Goal: Task Accomplishment & Management: Manage account settings

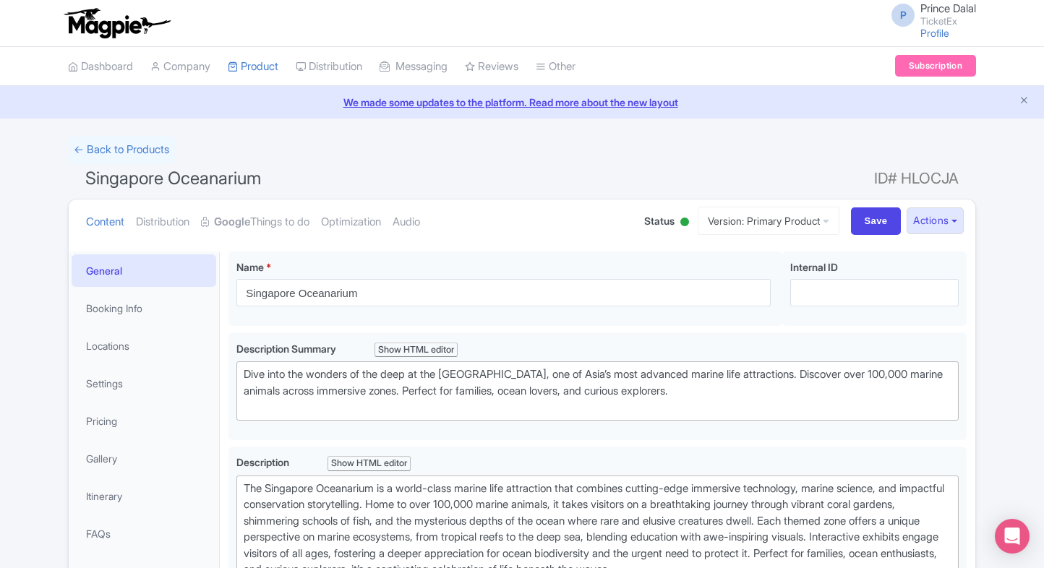
type trix-editor "<div>&nbsp;The Singapore Oceanarium is a world-class marine life attraction tha…"
click at [130, 416] on link "Pricing" at bounding box center [144, 421] width 145 height 33
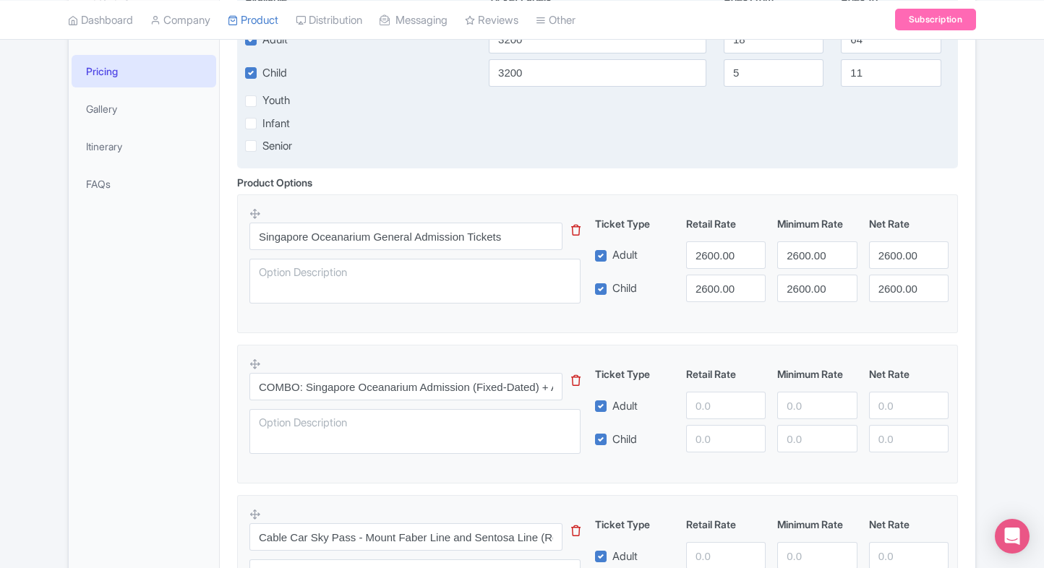
scroll to position [351, 0]
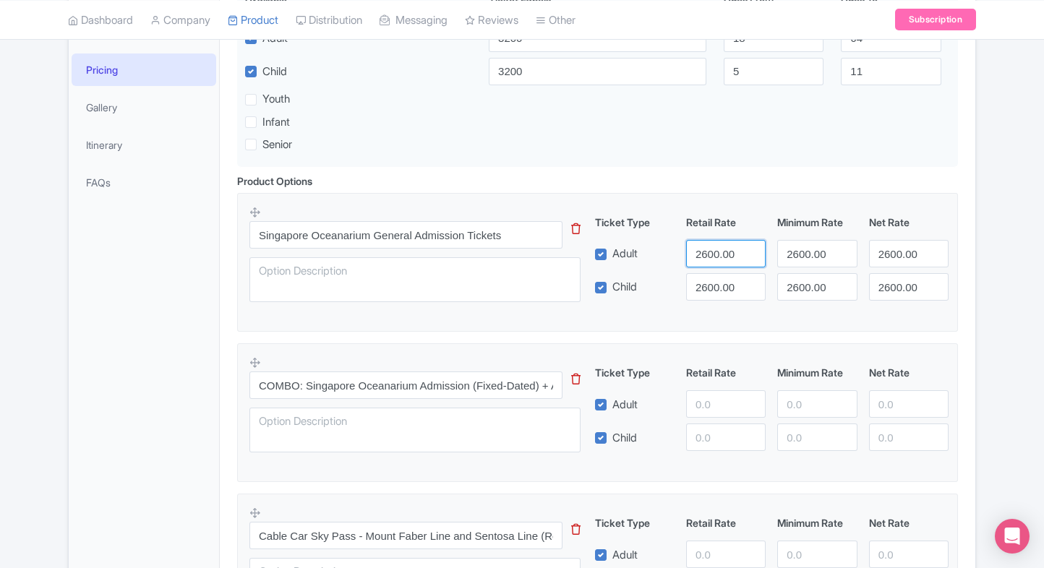
click at [709, 257] on input "2600.00" at bounding box center [726, 253] width 80 height 27
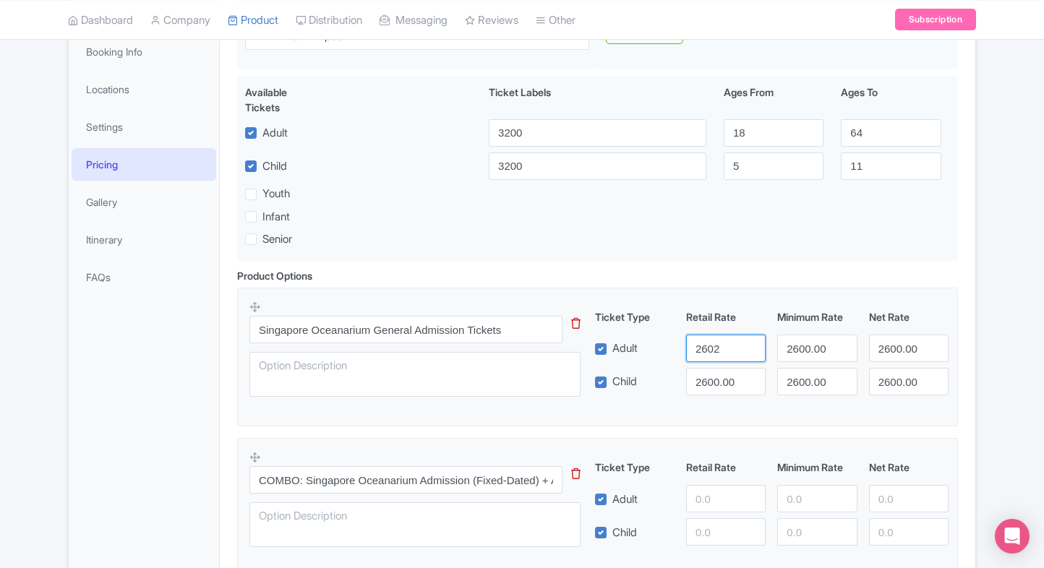
scroll to position [256, 0]
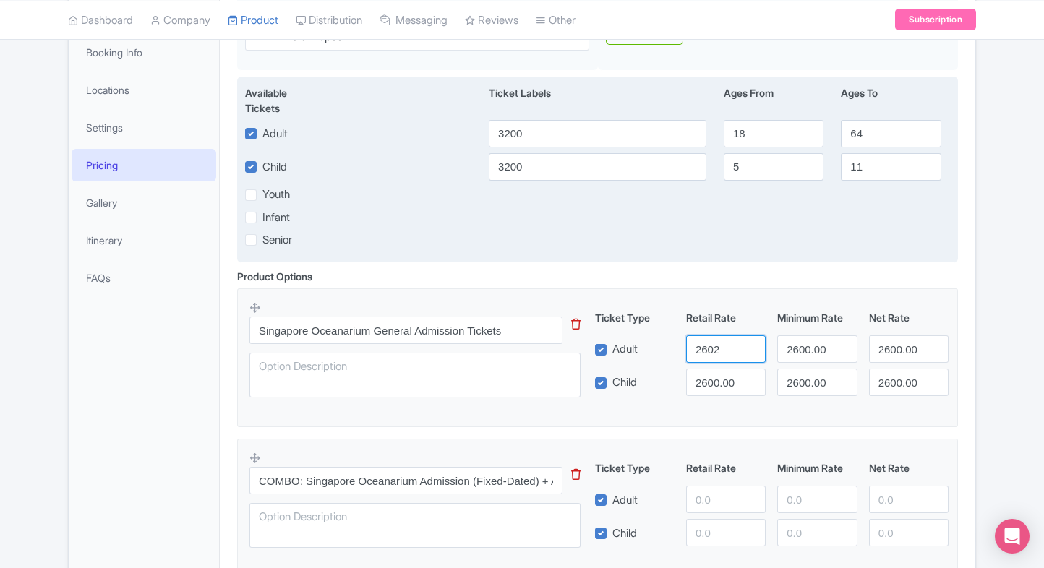
type input "2602"
click at [569, 131] on input "3200" at bounding box center [598, 133] width 218 height 27
paste input "2600."
type input "2600.00"
click at [559, 155] on input "3200" at bounding box center [598, 166] width 218 height 27
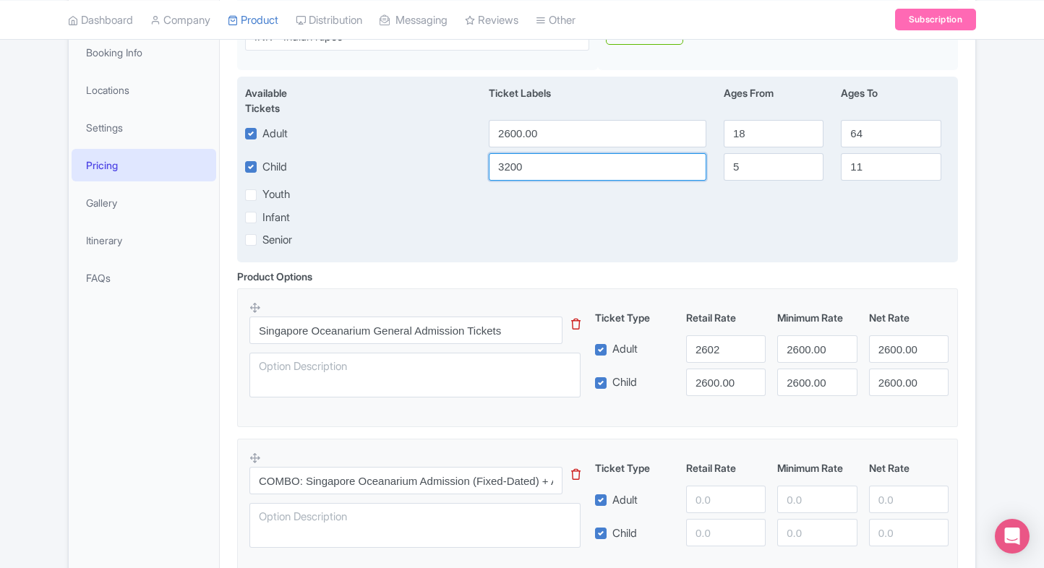
click at [559, 155] on input "3200" at bounding box center [598, 166] width 218 height 27
paste input "2600."
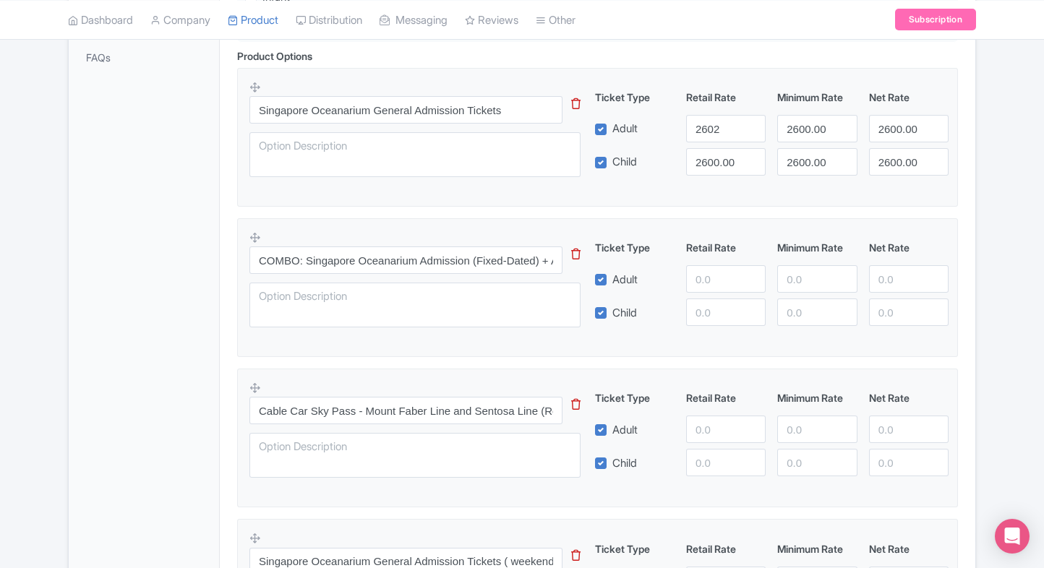
scroll to position [477, 0]
type input "2600.00"
click at [720, 276] on input "number" at bounding box center [726, 278] width 80 height 27
click at [717, 135] on input "2602" at bounding box center [726, 127] width 80 height 27
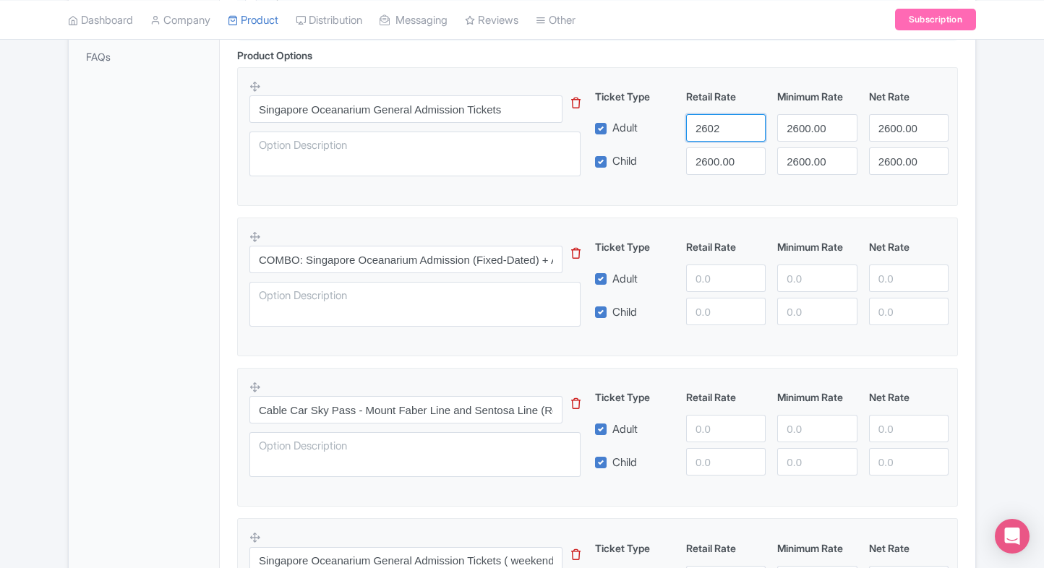
paste input "2600.00"
paste input "number"
type input "2600.00"
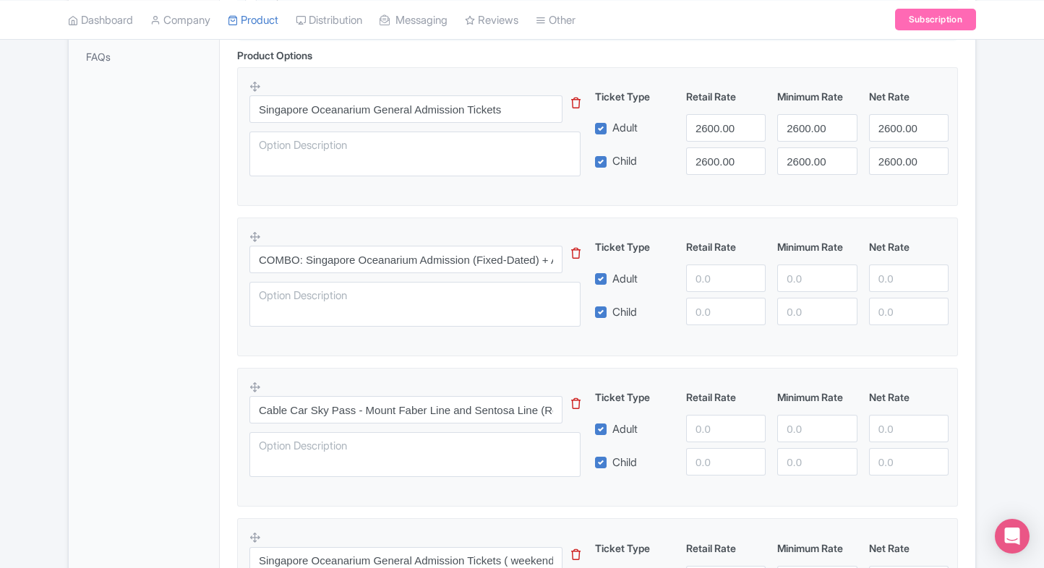
click at [713, 202] on fieldset "Singapore Oceanarium General Admission Tickets This tip has not data. Code: tip…" at bounding box center [597, 136] width 721 height 139
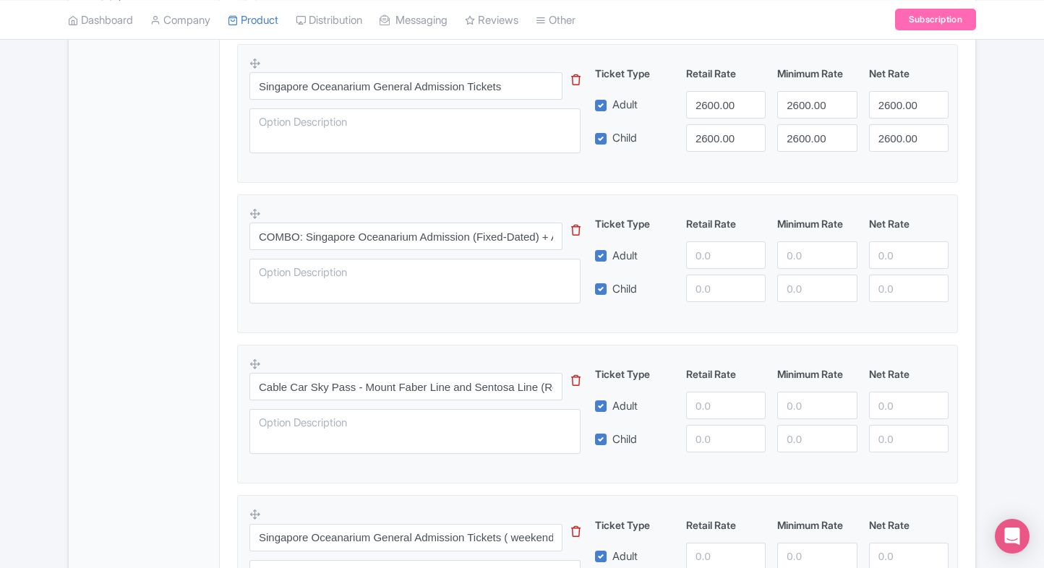
click at [709, 252] on input "number" at bounding box center [726, 254] width 80 height 27
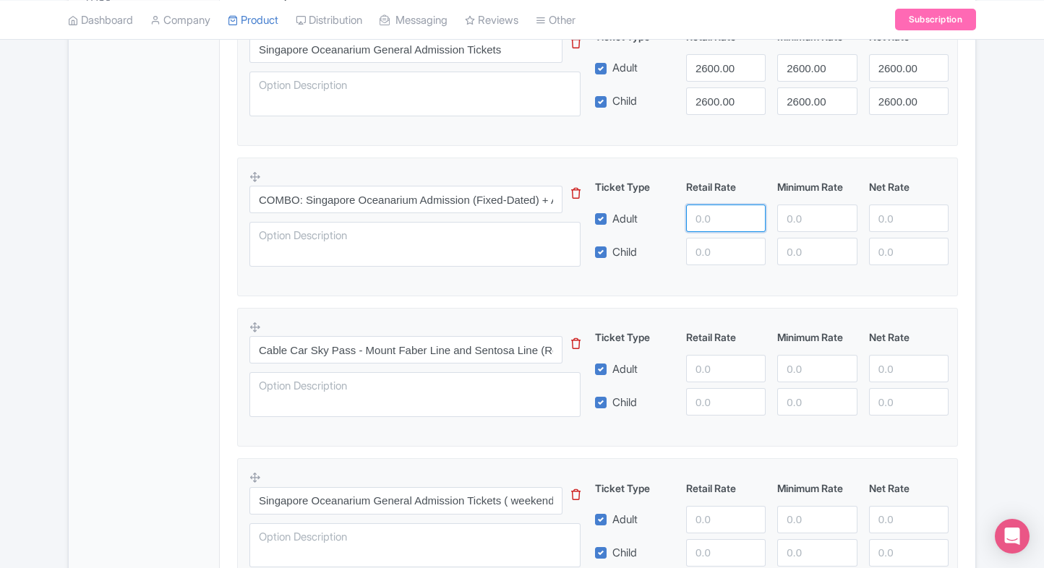
scroll to position [538, 0]
type input "5559"
click at [728, 249] on input "number" at bounding box center [726, 250] width 80 height 27
paste input "5559"
type input "5559"
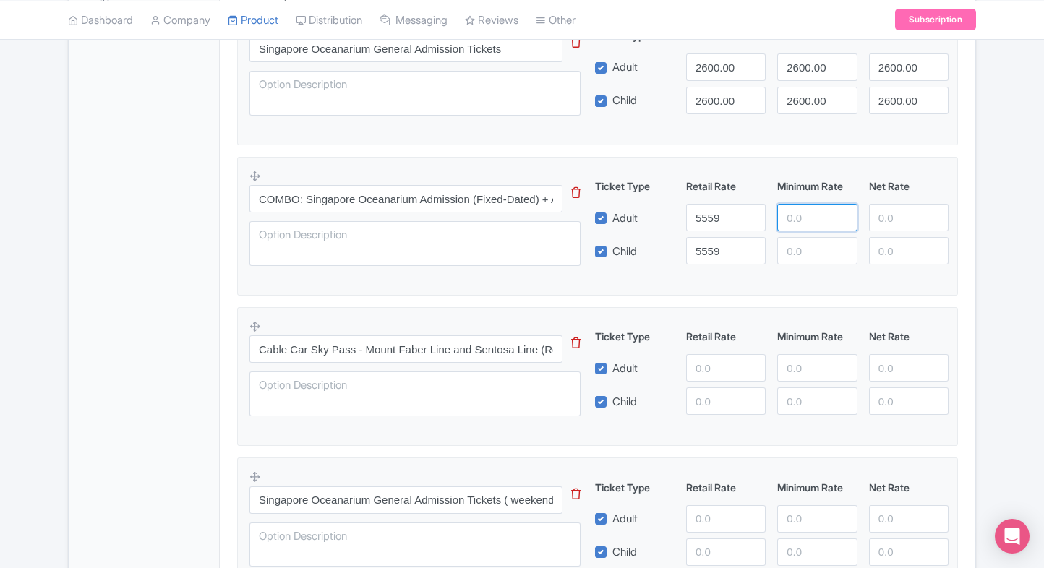
paste input "5559"
click at [826, 213] on input "5559" at bounding box center [817, 217] width 80 height 27
type input "5559"
drag, startPoint x: 812, startPoint y: 234, endPoint x: 813, endPoint y: 244, distance: 10.1
click at [813, 244] on div "Ticket Type Retail Rate Minimum Rate Net Rate Adult 5559 5559 Child 5559 This t…" at bounding box center [772, 222] width 348 height 86
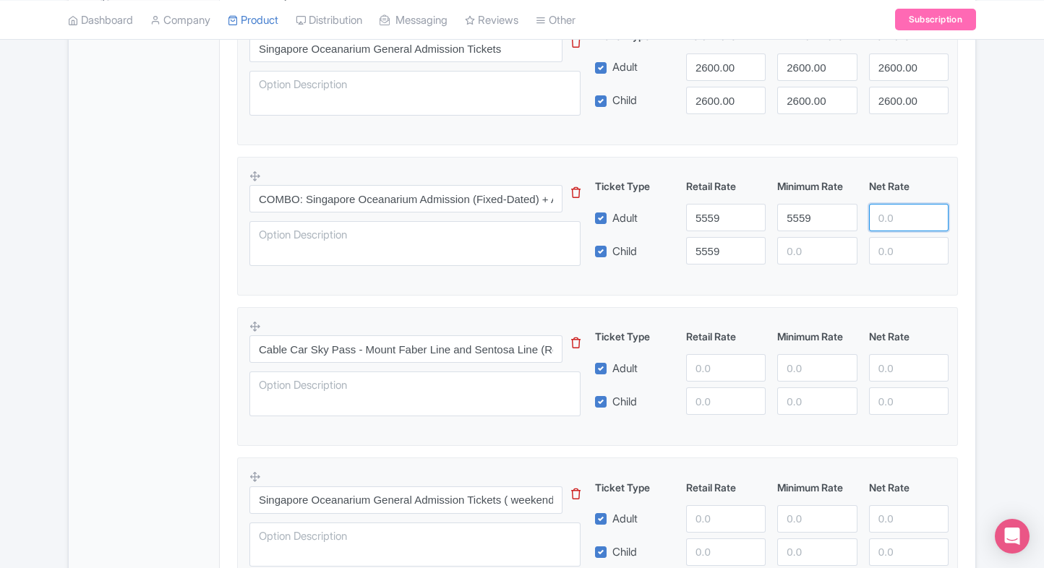
paste input "5559"
click at [899, 215] on input "5559" at bounding box center [909, 217] width 80 height 27
type input "5559"
paste input "5559"
click at [897, 256] on input "5559" at bounding box center [909, 250] width 80 height 27
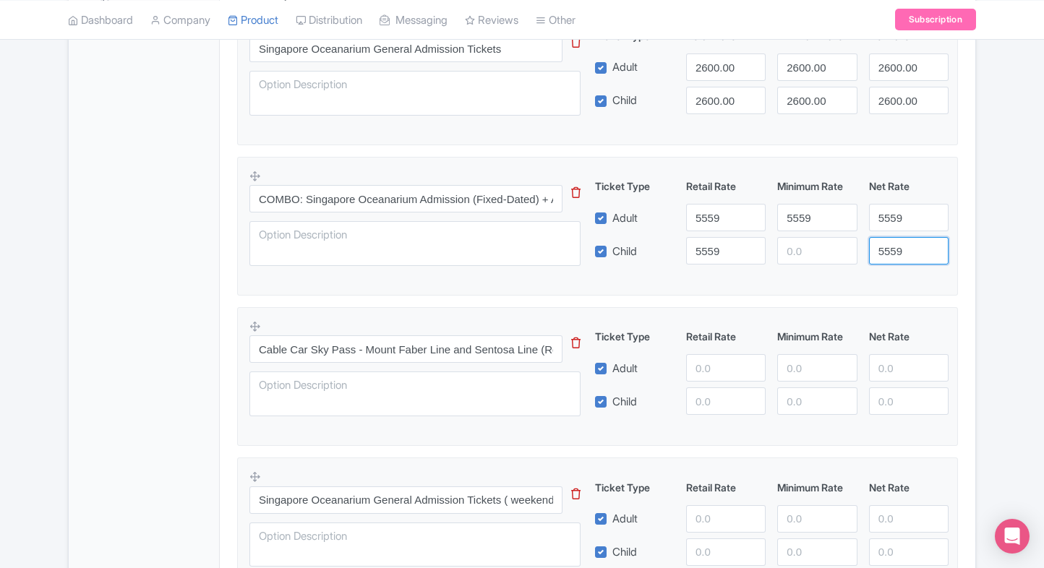
type input "5559"
paste input "5559"
click at [804, 255] on input "5559" at bounding box center [817, 250] width 80 height 27
type input "5559"
click at [716, 371] on input "number" at bounding box center [726, 367] width 80 height 27
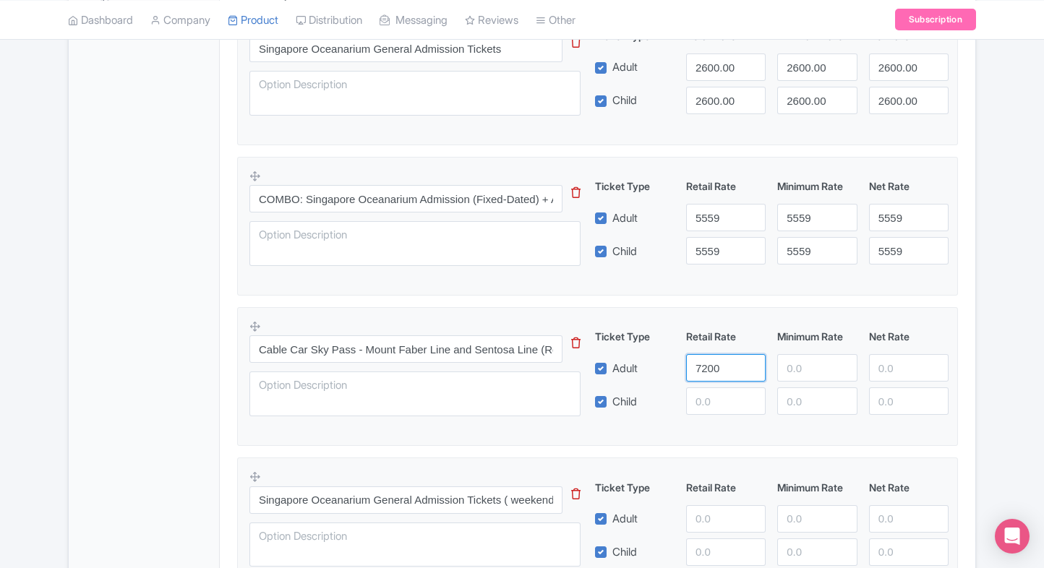
type input "7200"
paste input "7200"
click at [707, 395] on input "7200" at bounding box center [726, 400] width 80 height 27
type input "7200"
paste input "7200"
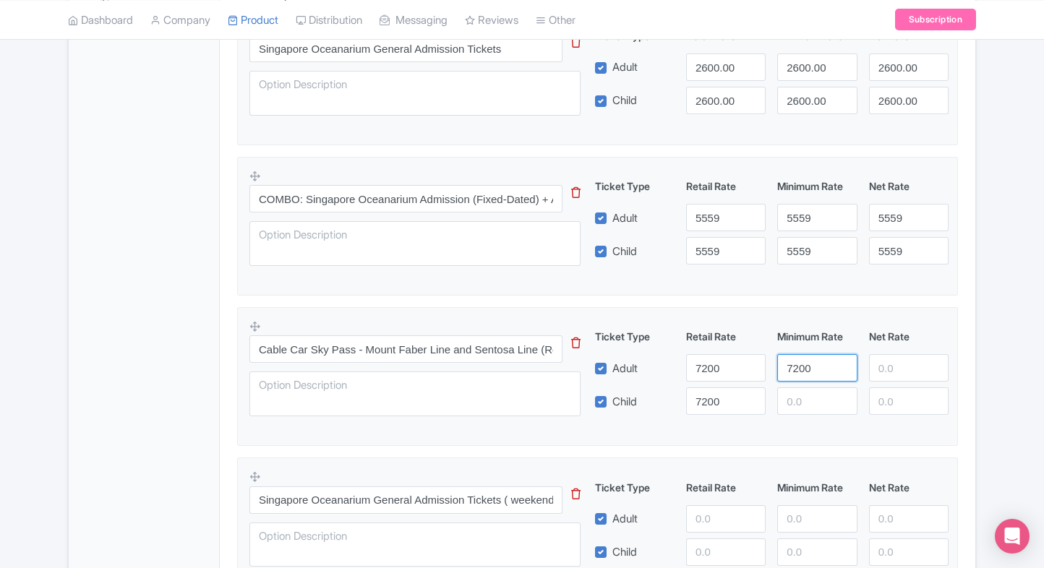
click at [787, 368] on input "7200" at bounding box center [817, 367] width 80 height 27
type input "7200"
paste input "7200"
click at [813, 405] on input "7200" at bounding box center [817, 400] width 80 height 27
type input "7200"
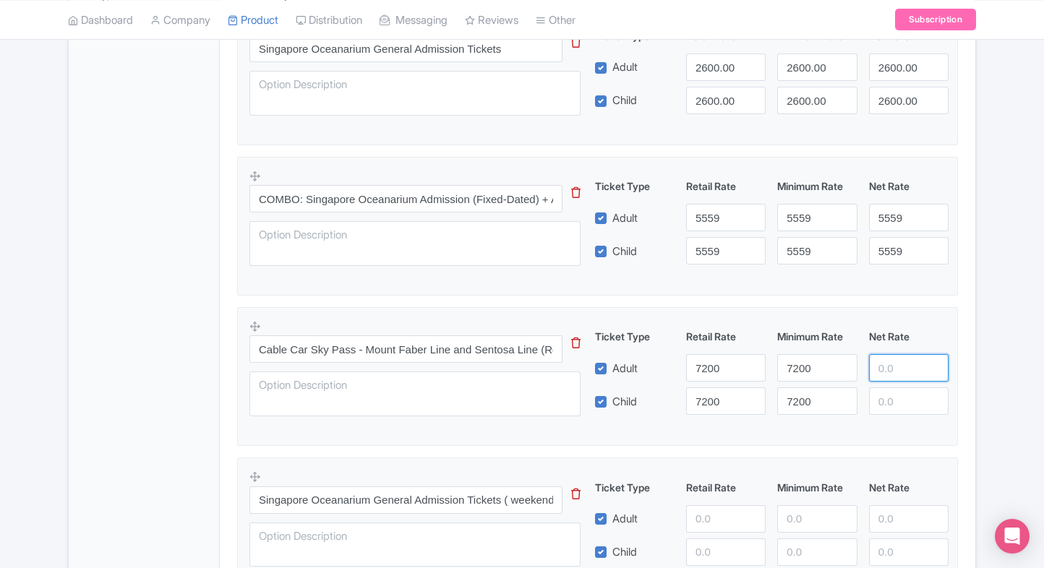
paste input "7200"
click at [896, 372] on input "7200" at bounding box center [909, 367] width 80 height 27
type input "7200"
paste input "7200"
click at [897, 403] on input "7200" at bounding box center [909, 400] width 80 height 27
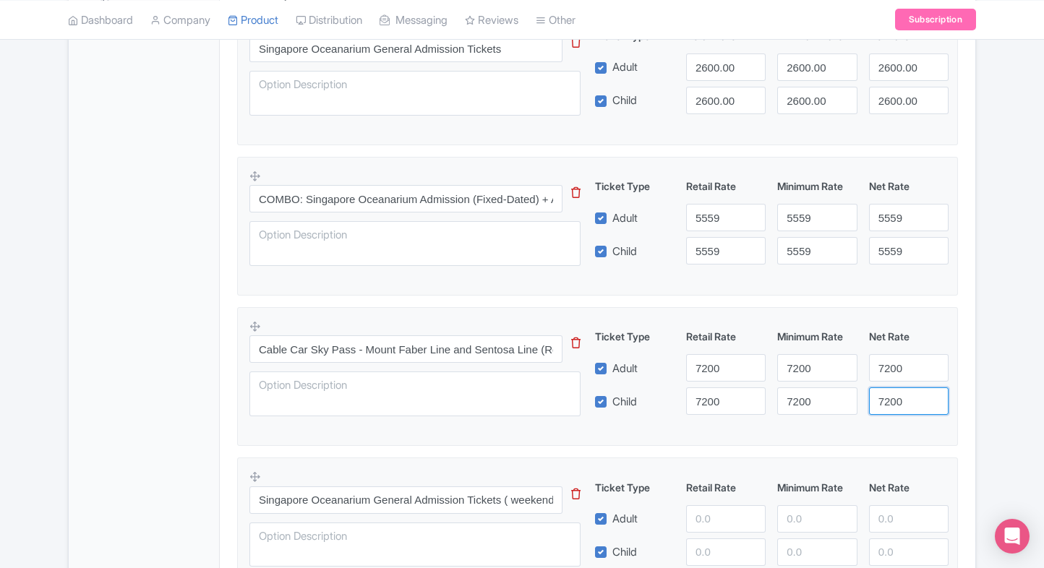
type input "7200"
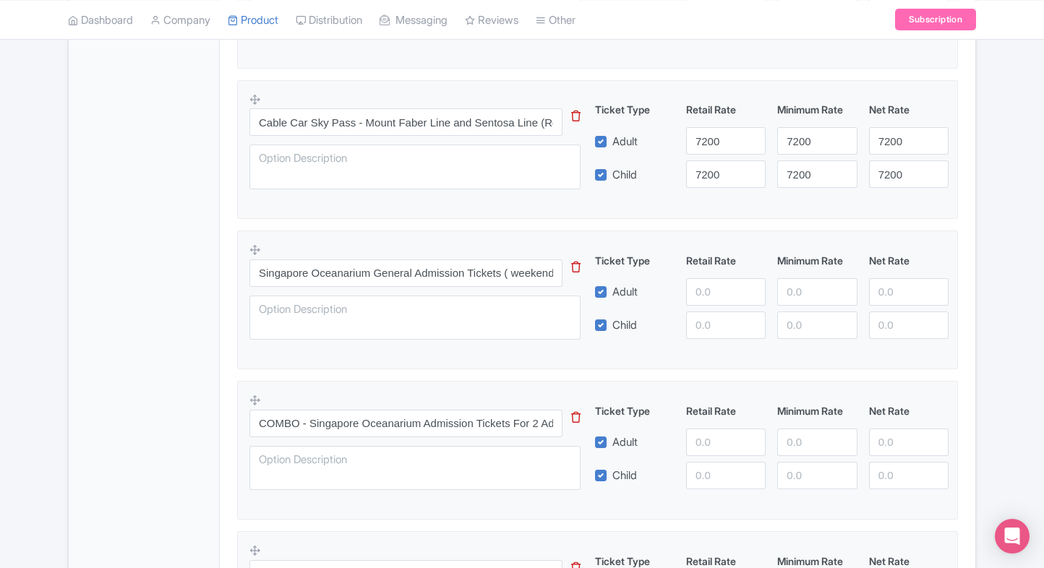
scroll to position [766, 0]
click at [726, 277] on input "number" at bounding box center [726, 290] width 80 height 27
type input "3999"
paste input "3999"
click at [720, 317] on input "3999" at bounding box center [726, 323] width 80 height 27
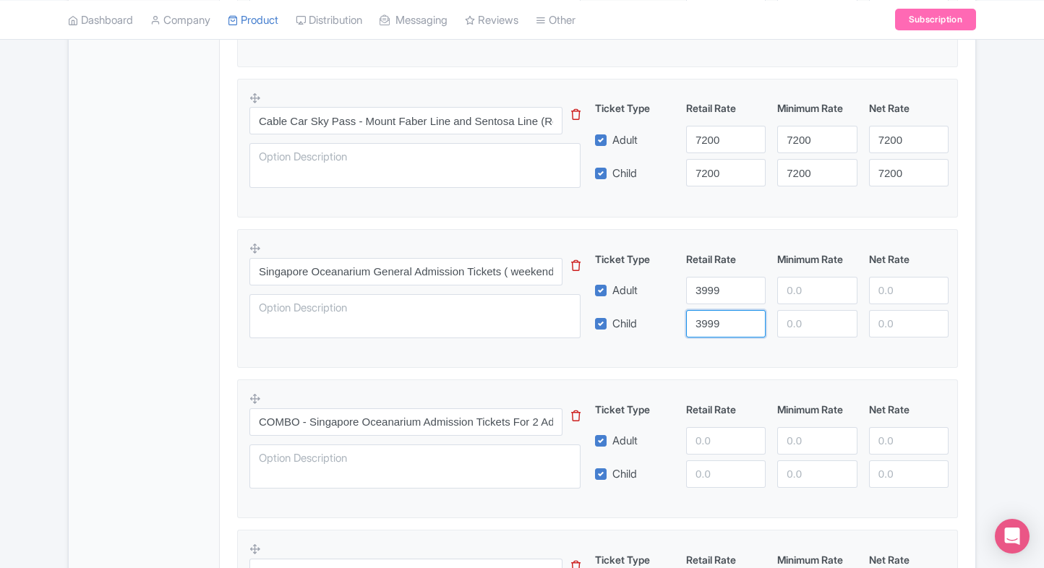
type input "3999"
paste input "3999"
click at [794, 299] on input "number" at bounding box center [817, 290] width 80 height 27
type input "3999"
paste input "3999"
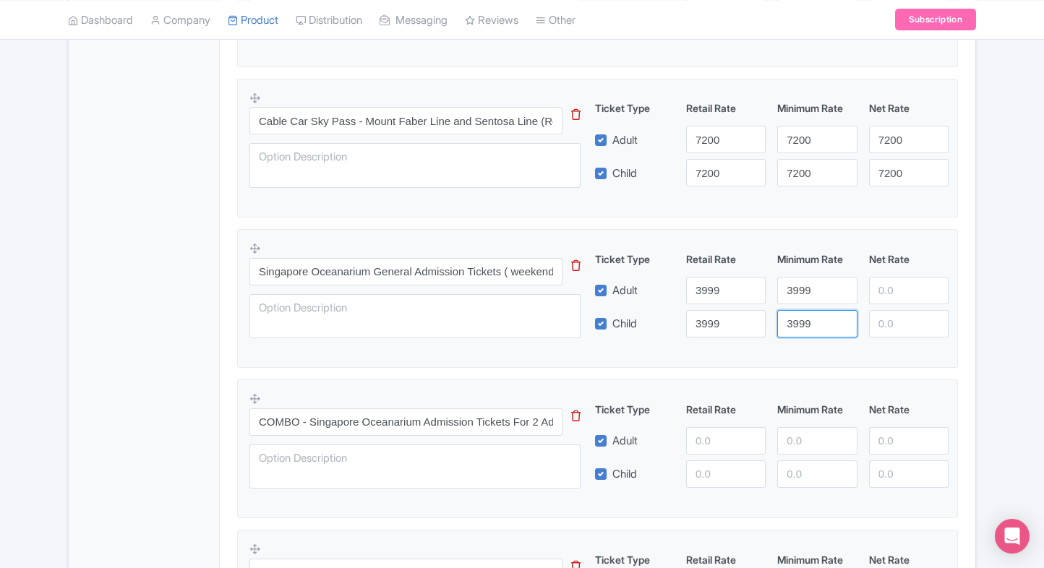
click at [809, 319] on input "3999" at bounding box center [817, 323] width 80 height 27
type input "3999"
paste input "3999"
click at [886, 293] on input "3999" at bounding box center [909, 290] width 80 height 27
type input "3999"
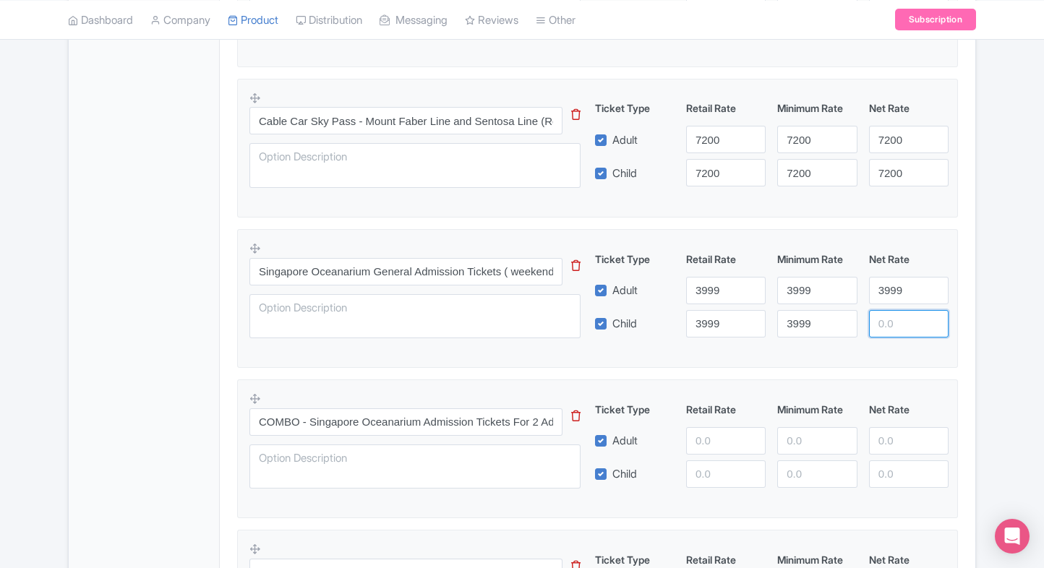
paste input "3999"
click at [907, 323] on input "3999" at bounding box center [909, 323] width 80 height 27
type input "3999"
click at [906, 348] on fieldset "Singapore Oceanarium General Admission Tickets ( weekends) This tip has not dat…" at bounding box center [597, 298] width 721 height 139
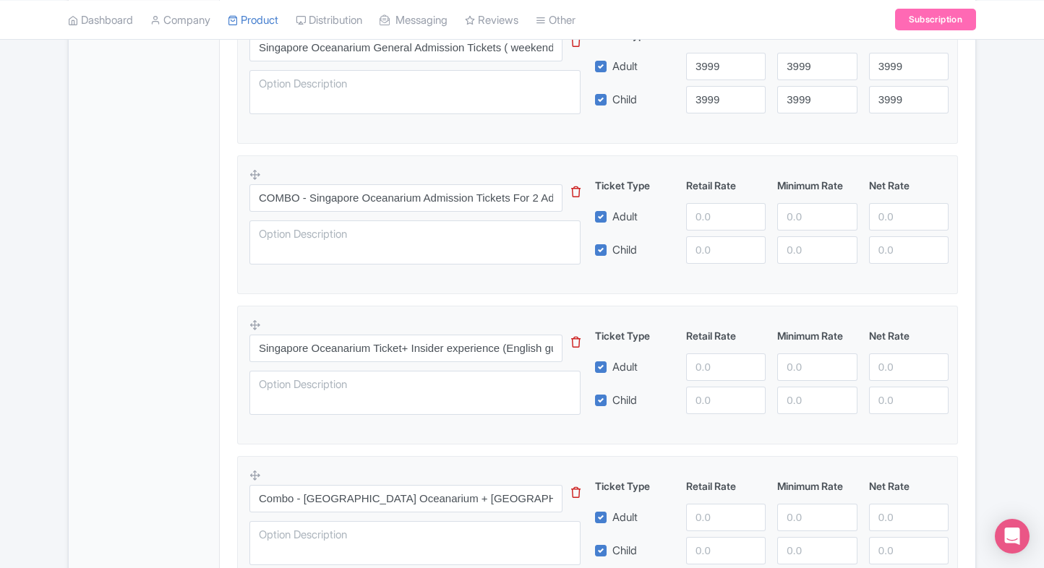
scroll to position [992, 0]
click at [703, 212] on input "number" at bounding box center [726, 215] width 80 height 27
type input "6998"
click at [713, 235] on input "number" at bounding box center [726, 248] width 80 height 27
paste input "6998"
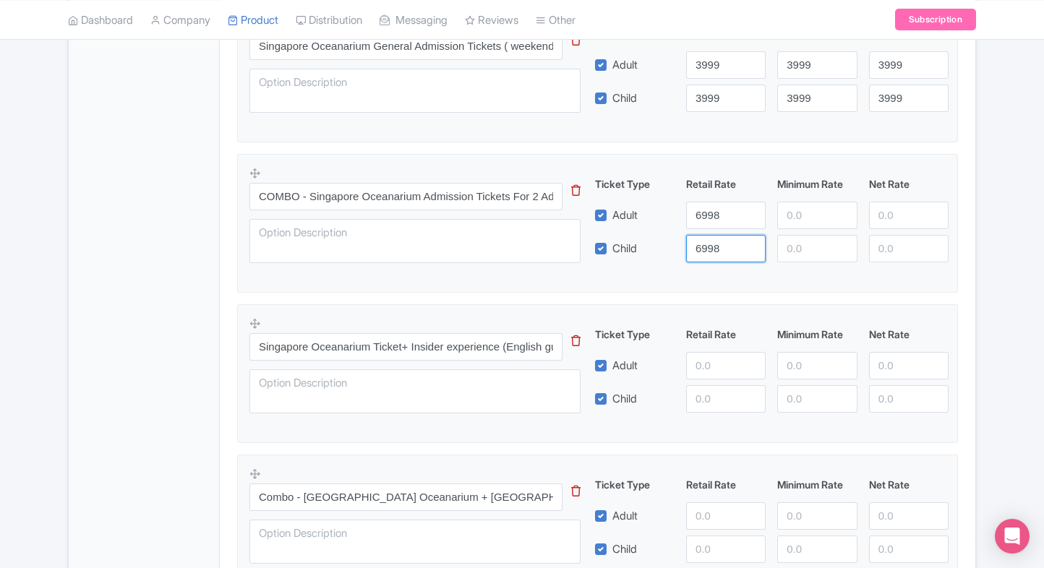
type input "6998"
paste input "6998"
click at [794, 210] on input "6998" at bounding box center [817, 215] width 80 height 27
type input "6998"
click at [804, 236] on input "number" at bounding box center [817, 248] width 80 height 27
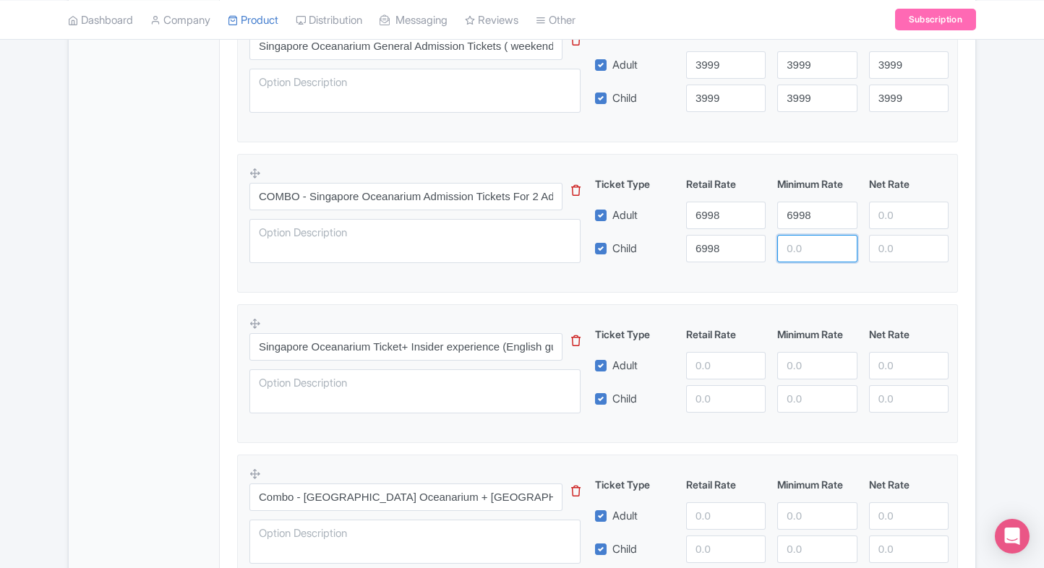
paste input "6998"
type input "6998"
click at [891, 207] on input "number" at bounding box center [909, 215] width 80 height 27
paste input "6998"
type input "6998"
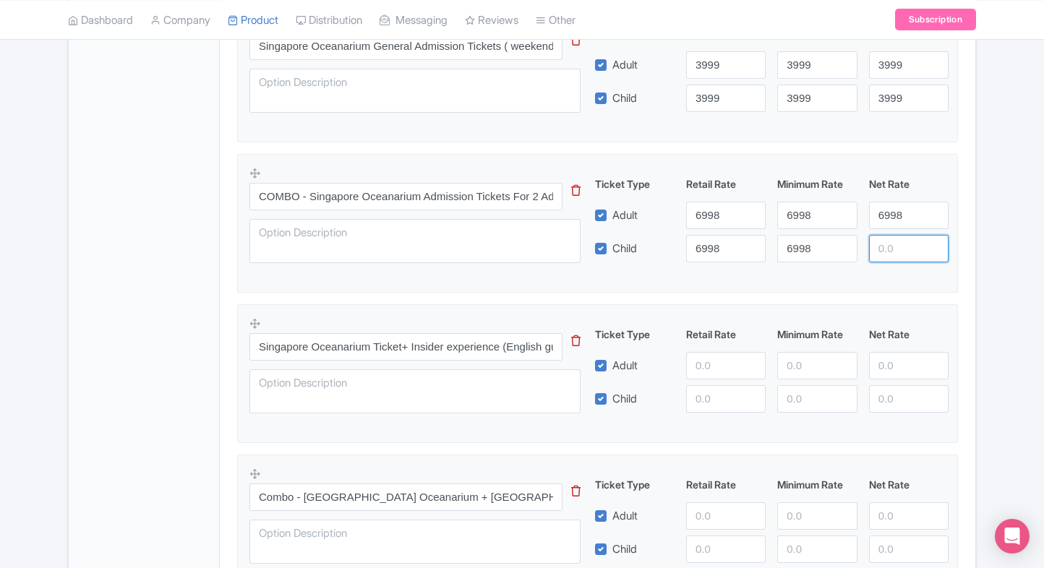
paste input "6998"
click at [891, 249] on input "6998" at bounding box center [909, 248] width 80 height 27
type input "6998"
click at [959, 293] on div "Product Options i Singapore Oceanarium General Admission Tickets This tip has n…" at bounding box center [597, 381] width 738 height 1696
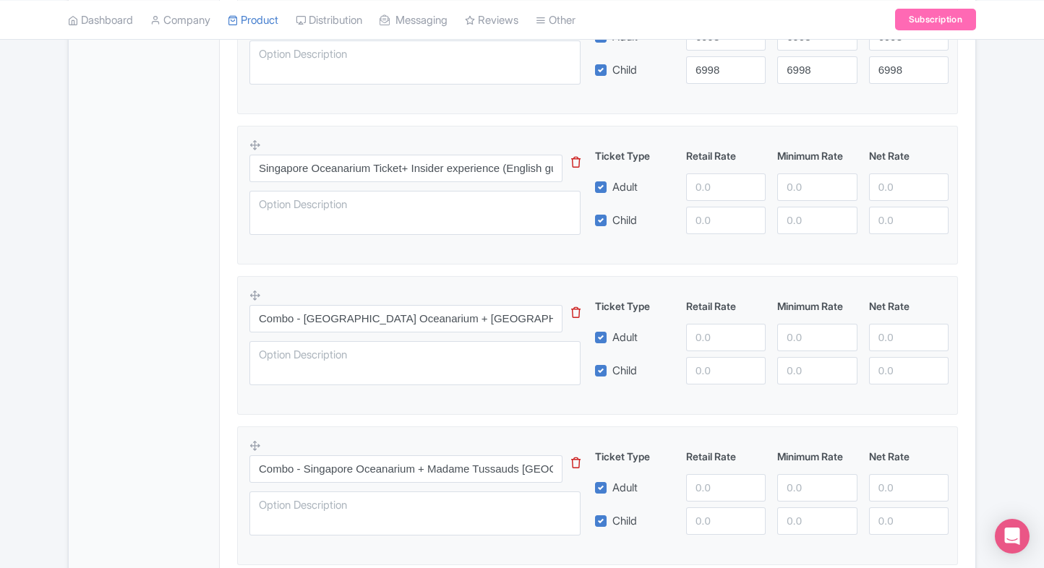
scroll to position [1171, 0]
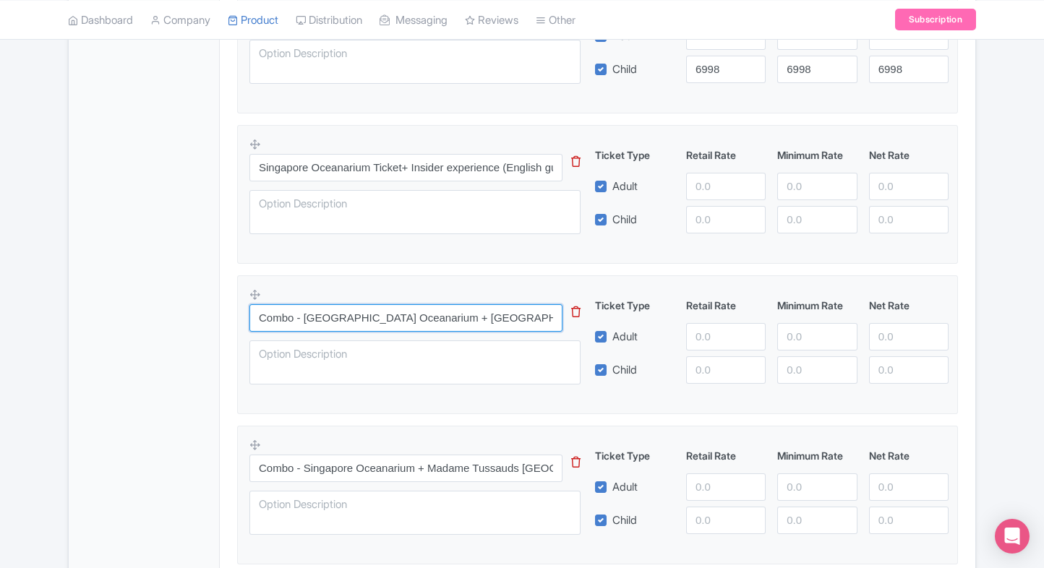
click at [500, 317] on input "Combo - [GEOGRAPHIC_DATA] Oceanarium + [GEOGRAPHIC_DATA] Ticket" at bounding box center [405, 317] width 313 height 27
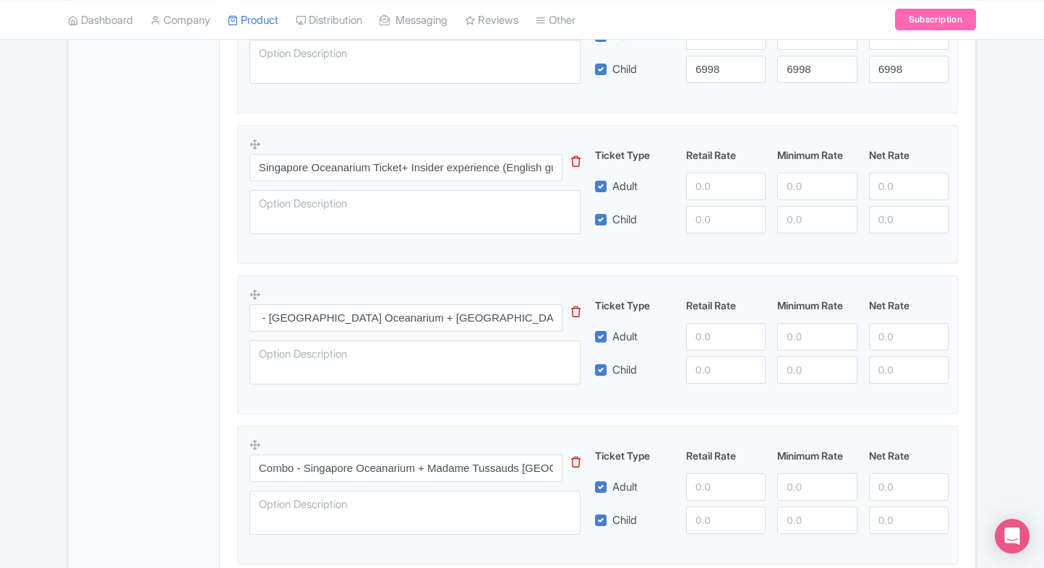
scroll to position [0, 0]
click at [705, 184] on input "number" at bounding box center [726, 186] width 80 height 27
type input "19660"
click at [710, 206] on input "number" at bounding box center [726, 219] width 80 height 27
paste input "19660"
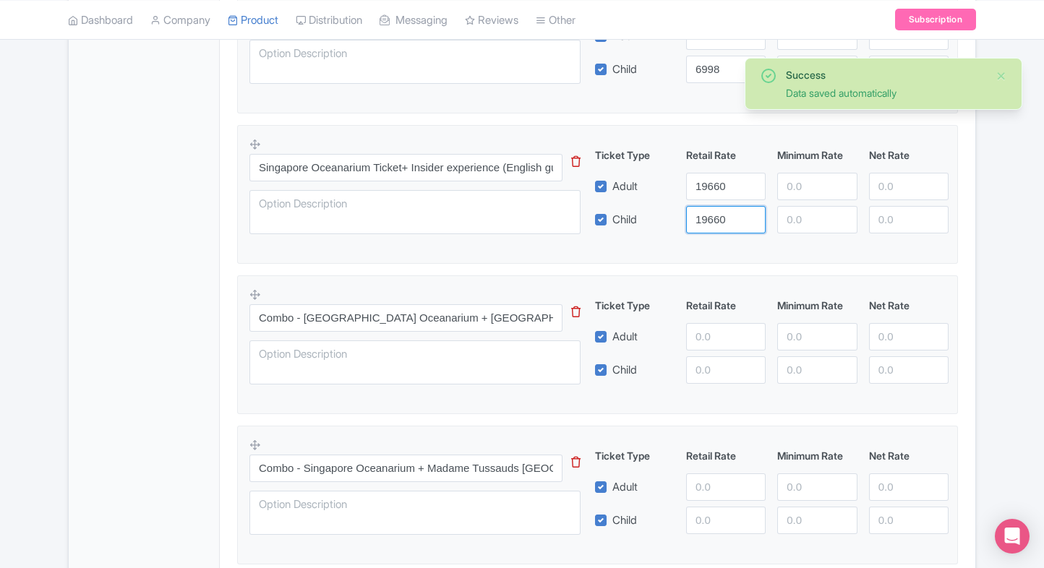
type input "19660"
paste input "19660"
click at [805, 174] on input "number" at bounding box center [817, 186] width 80 height 27
type input "19660"
paste input "19660"
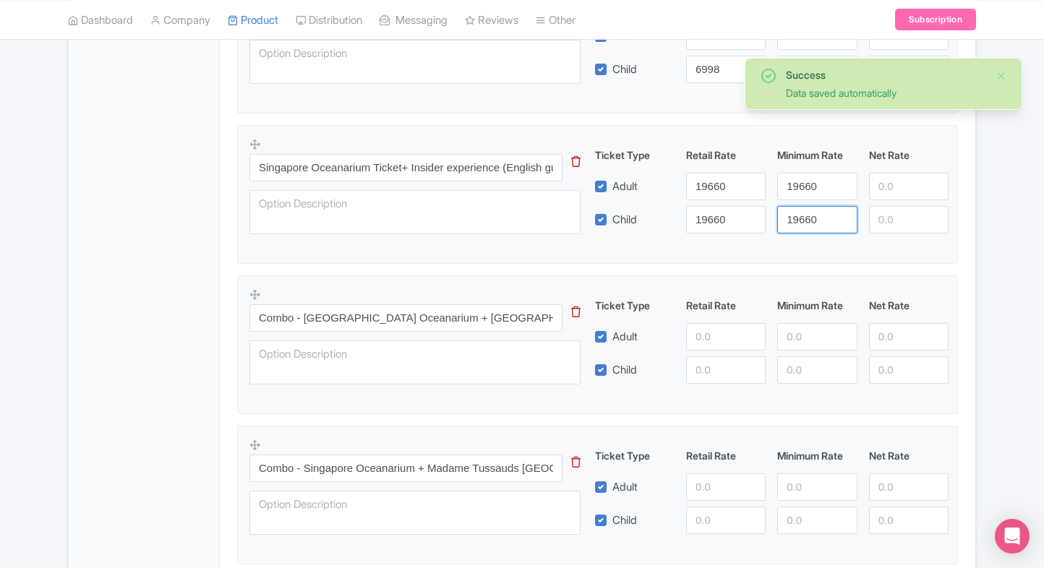
click at [803, 206] on input "19660" at bounding box center [817, 219] width 80 height 27
type input "19660"
paste input "19660"
click at [899, 189] on input "19660" at bounding box center [909, 186] width 80 height 27
type input "19660"
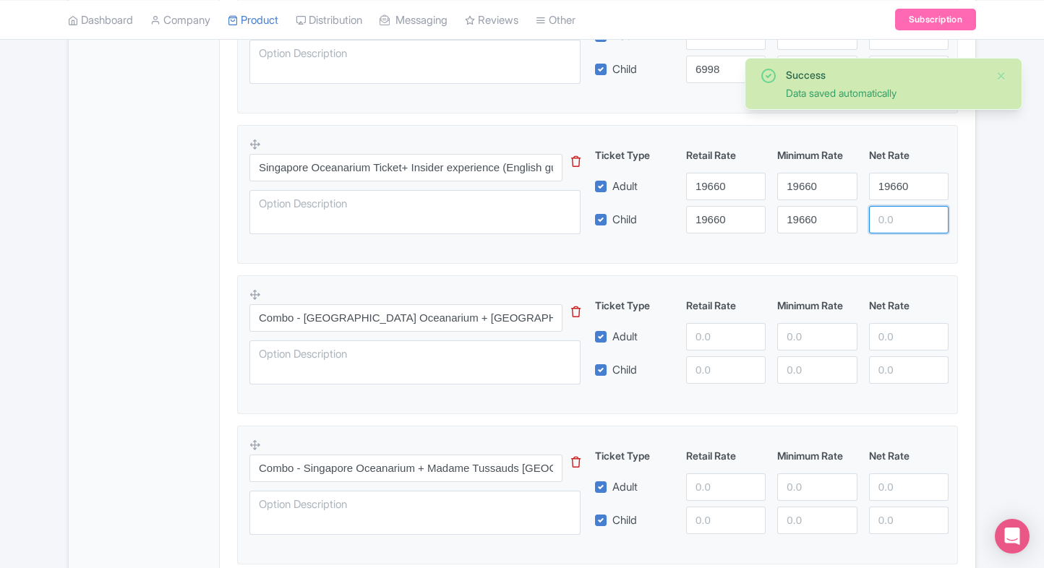
paste input "19660"
click at [896, 215] on input "19660" at bounding box center [909, 219] width 80 height 27
type input "19660"
click at [978, 245] on div "Success Data saved automatically ← Back to Products Singapore Oceanarium ID# HL…" at bounding box center [521, 40] width 925 height 2151
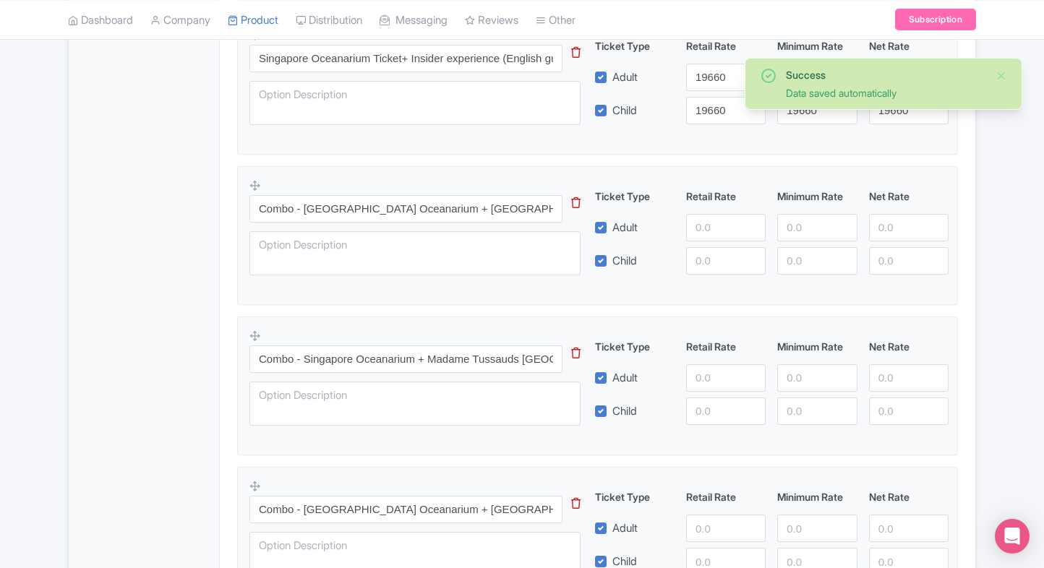
scroll to position [1281, 0]
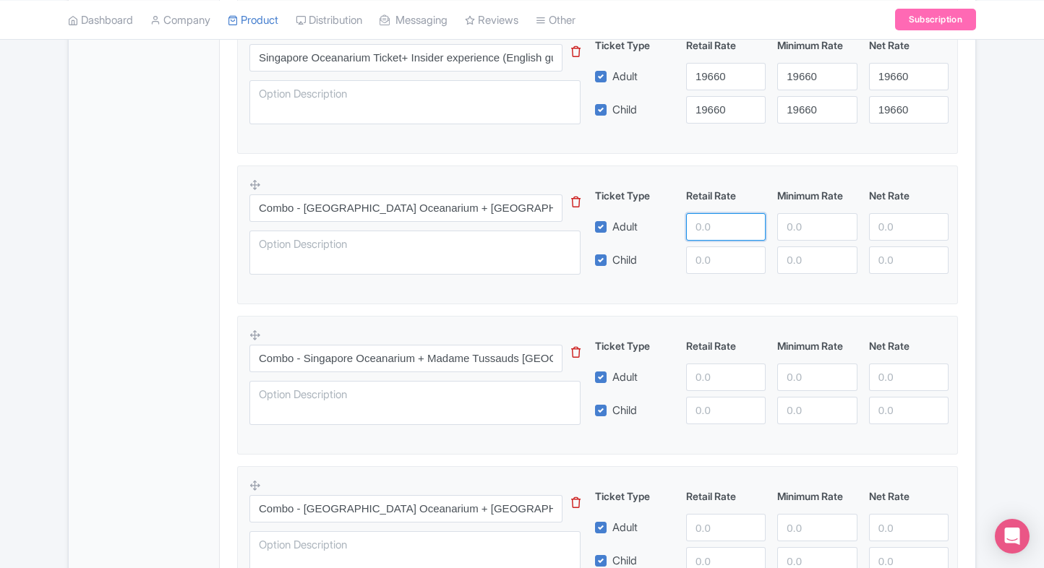
click at [711, 230] on input "number" at bounding box center [726, 226] width 80 height 27
type input "6000"
paste input "6000"
click at [721, 256] on input "6000" at bounding box center [726, 259] width 80 height 27
type input "6000"
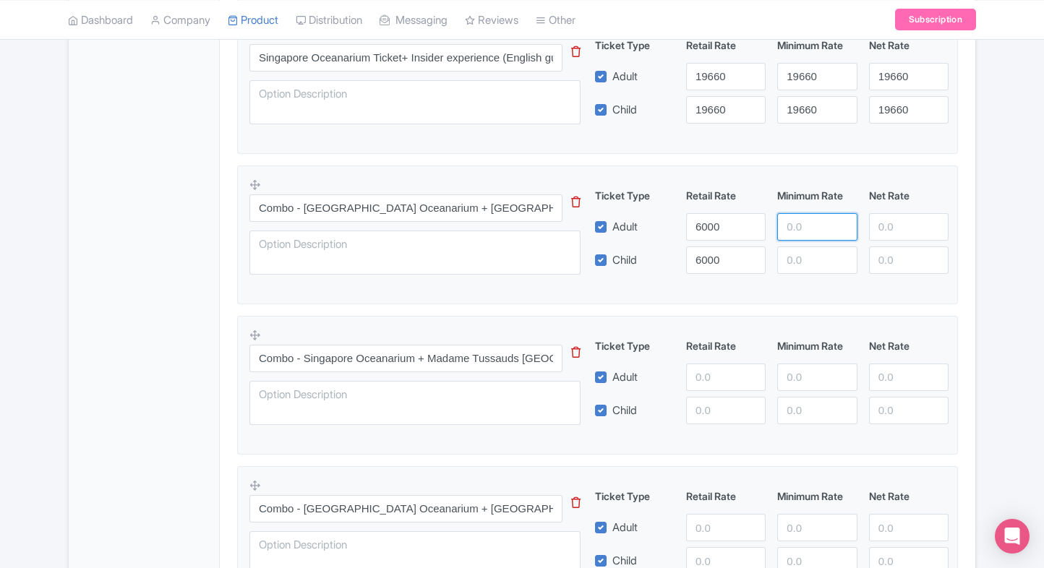
paste input "6000"
click at [804, 213] on input "6000" at bounding box center [817, 226] width 80 height 27
type input "6000"
paste input "6000"
click at [799, 246] on input "6000" at bounding box center [817, 259] width 80 height 27
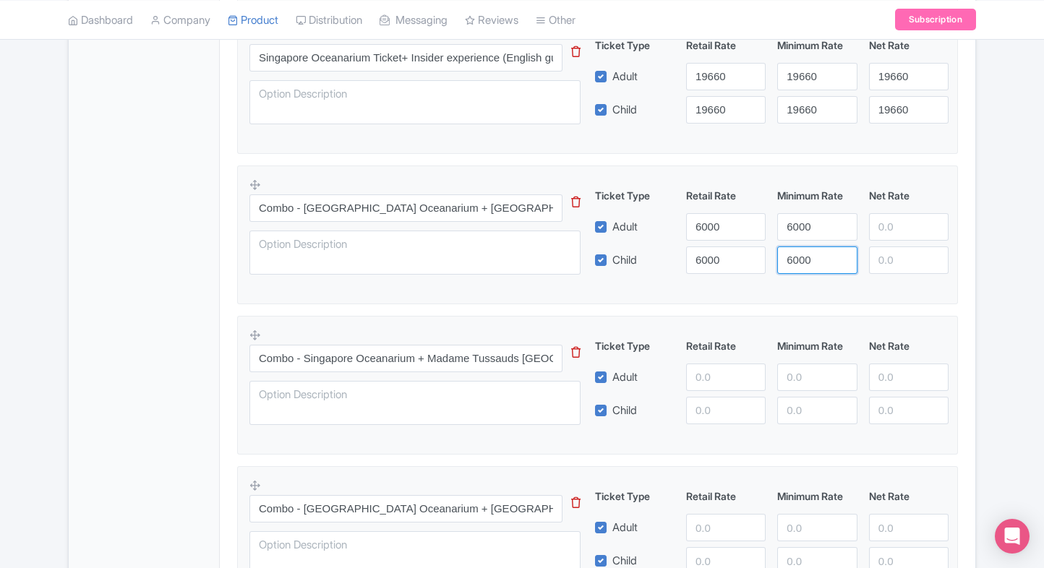
type input "6000"
paste input "6000"
click at [899, 228] on input "6000" at bounding box center [909, 226] width 80 height 27
type input "6000"
paste input "6000"
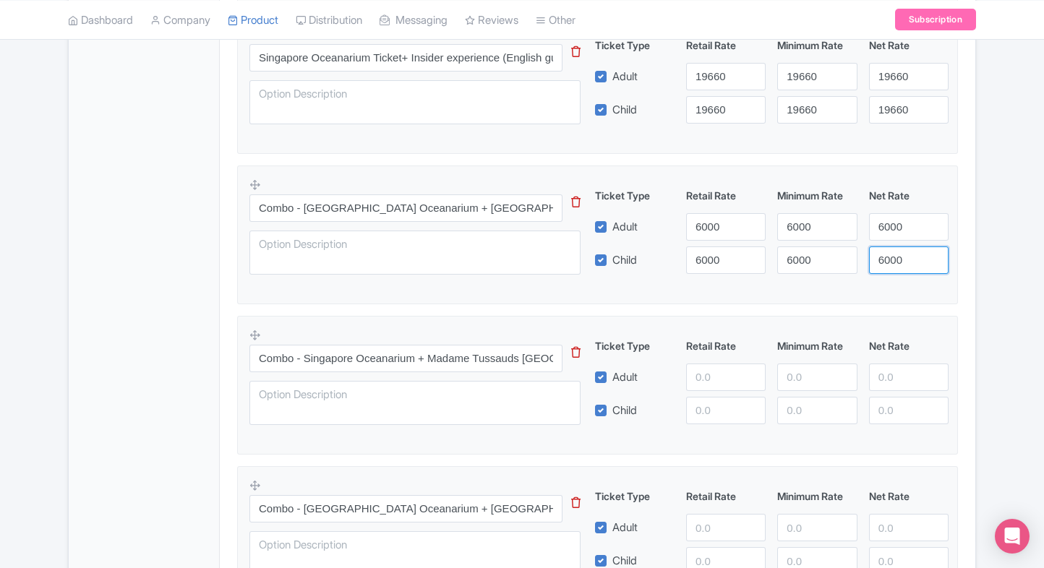
click at [894, 267] on input "6000" at bounding box center [909, 259] width 80 height 27
type input "6000"
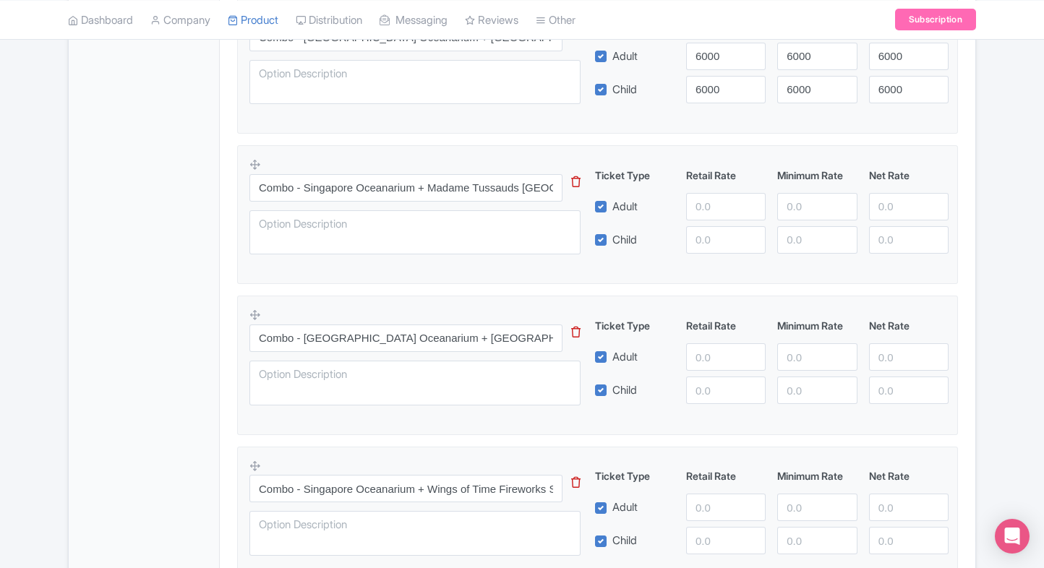
scroll to position [1479, 0]
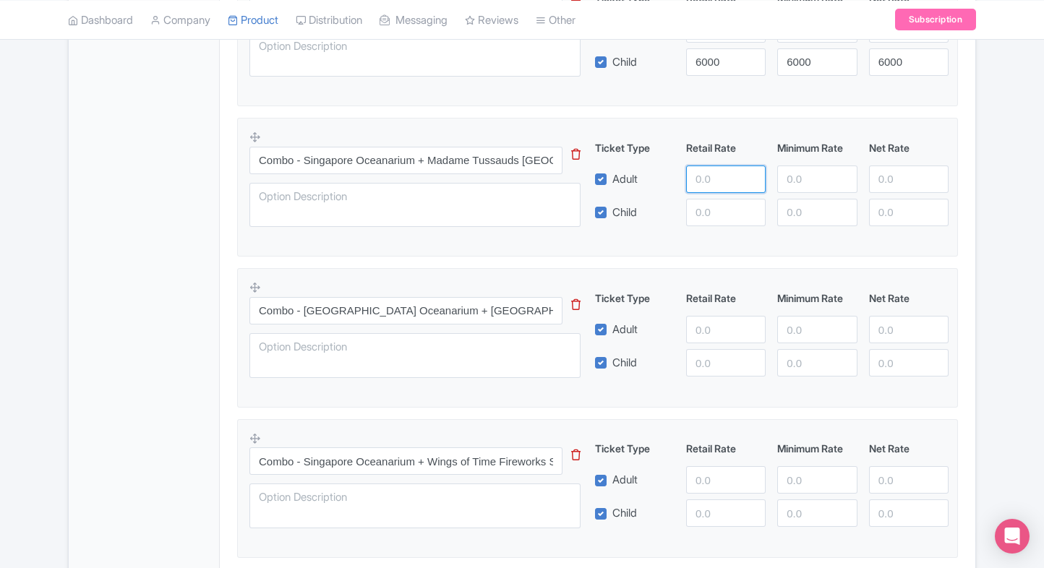
click at [715, 183] on input "number" at bounding box center [726, 179] width 80 height 27
type input "6250"
paste input "6250"
click at [721, 209] on input "6250" at bounding box center [726, 212] width 80 height 27
type input "6250"
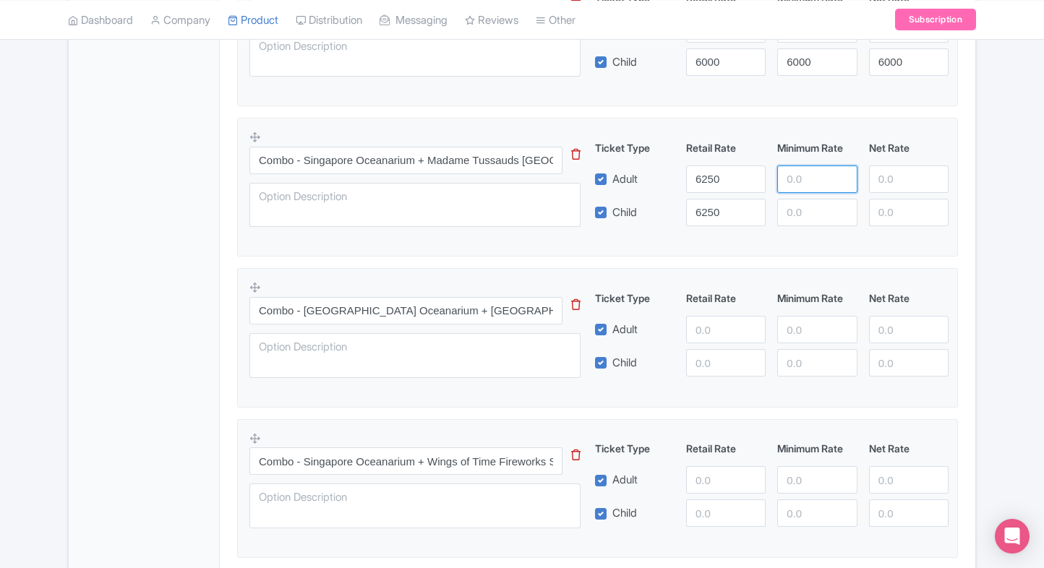
paste input "6250"
click at [784, 180] on input "6250" at bounding box center [817, 179] width 80 height 27
type input "6250"
paste input "6250"
click at [800, 206] on input "6250" at bounding box center [817, 212] width 80 height 27
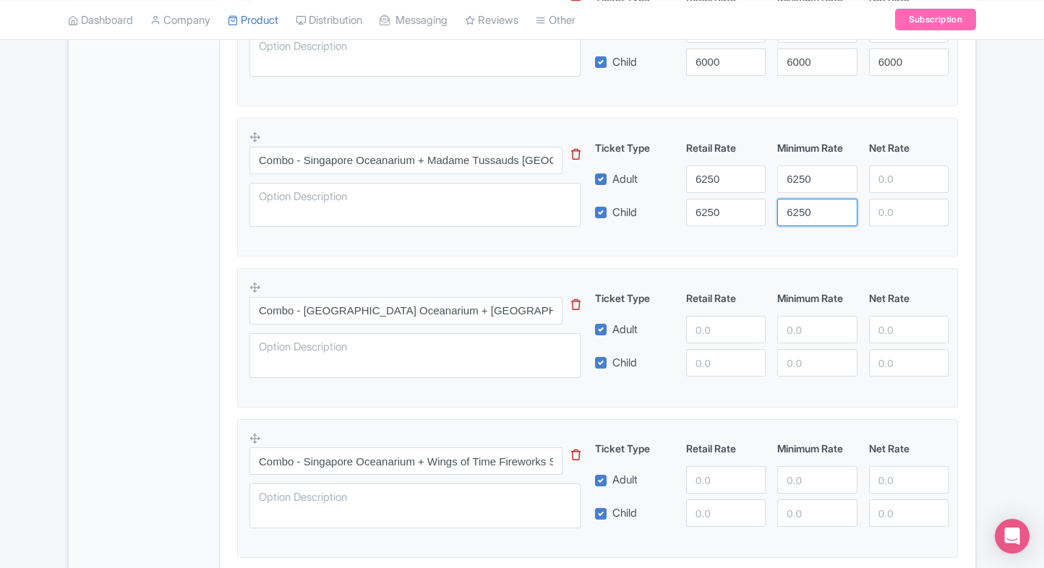
type input "6250"
paste input "6250"
click at [884, 184] on input "6250" at bounding box center [909, 179] width 80 height 27
type input "6250"
paste input "6250"
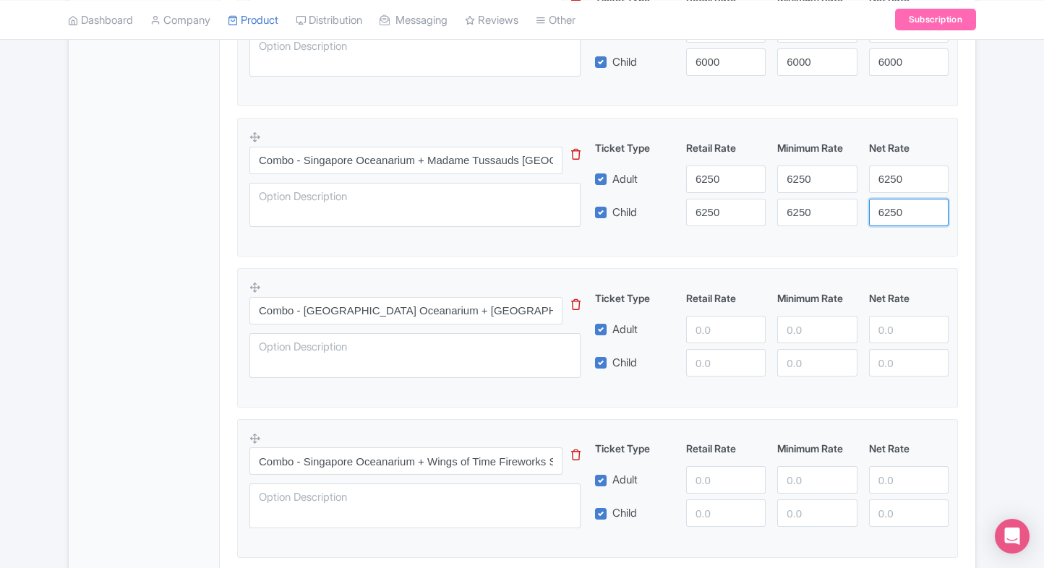
click at [896, 215] on input "6250" at bounding box center [909, 212] width 80 height 27
type input "6250"
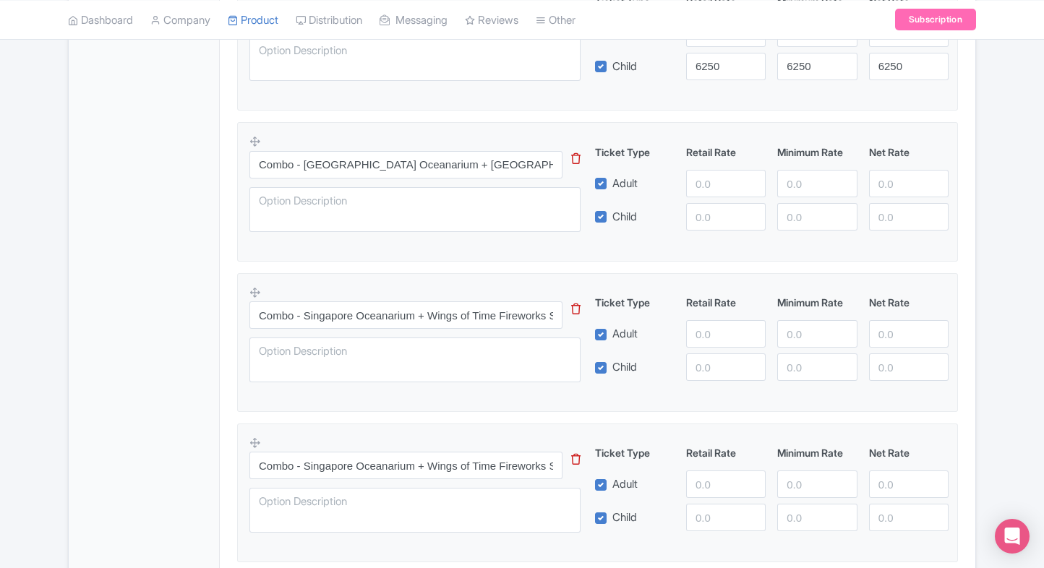
scroll to position [1630, 0]
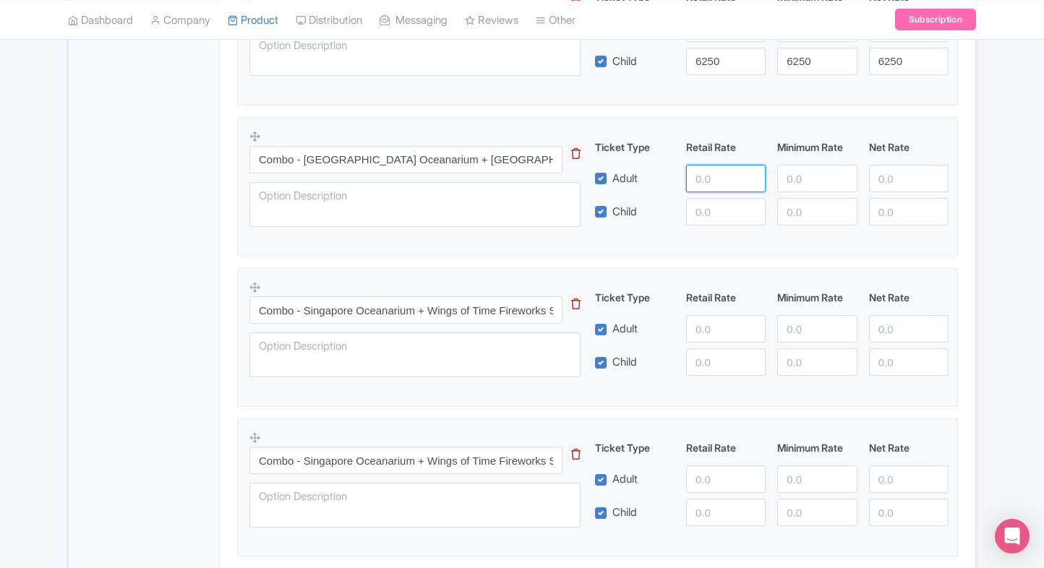
click at [710, 171] on input "number" at bounding box center [726, 178] width 80 height 27
type input "8900"
paste input "8900"
click at [708, 210] on input "8900" at bounding box center [726, 211] width 80 height 27
type input "8900"
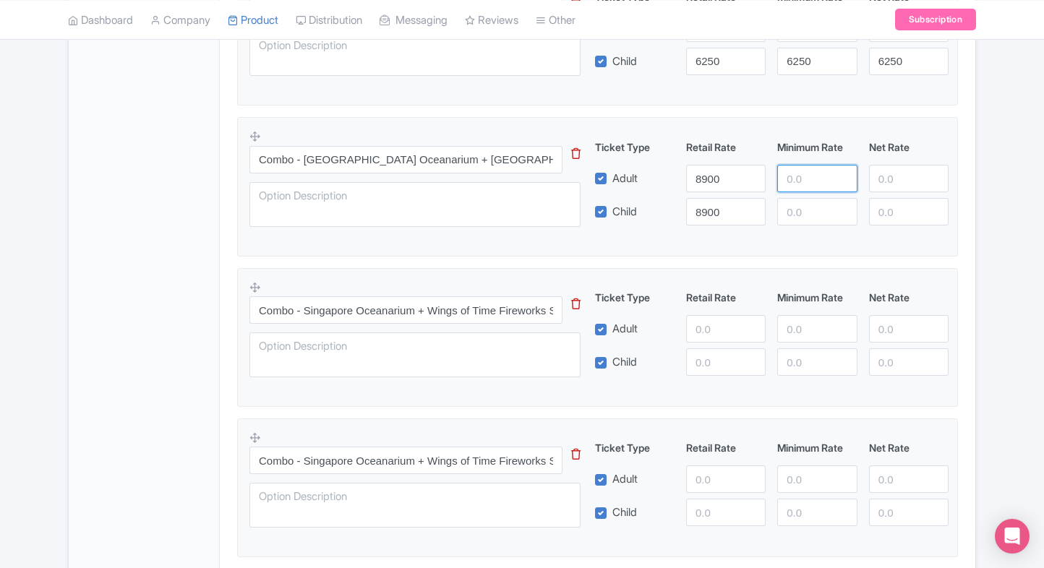
paste input "8900"
click at [790, 179] on input "8900" at bounding box center [817, 178] width 80 height 27
paste input "8900"
click at [794, 188] on input "88900900" at bounding box center [817, 178] width 80 height 27
paste input "number"
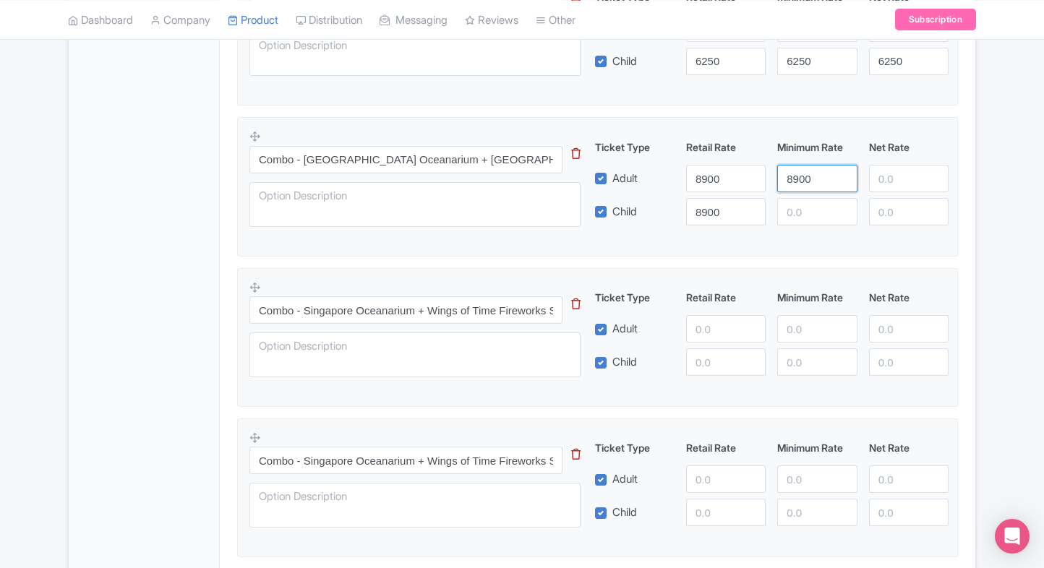
type input "8900"
paste input "8900"
drag, startPoint x: 804, startPoint y: 205, endPoint x: 905, endPoint y: 173, distance: 105.9
click at [905, 173] on div "Ticket Type Retail Rate Minimum Rate Net Rate Adult 8900 8900 Child 8900 8900 T…" at bounding box center [772, 183] width 348 height 86
type input "8900"
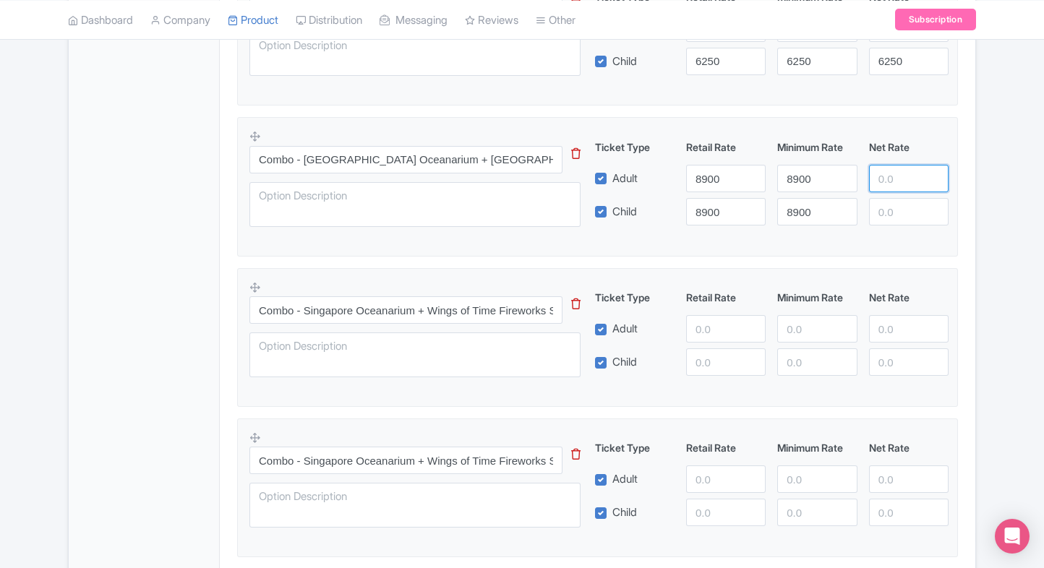
paste input "8900"
click at [905, 173] on input "8900" at bounding box center [909, 178] width 80 height 27
type input "8900"
paste input "8900"
click at [902, 218] on input "8900" at bounding box center [909, 211] width 80 height 27
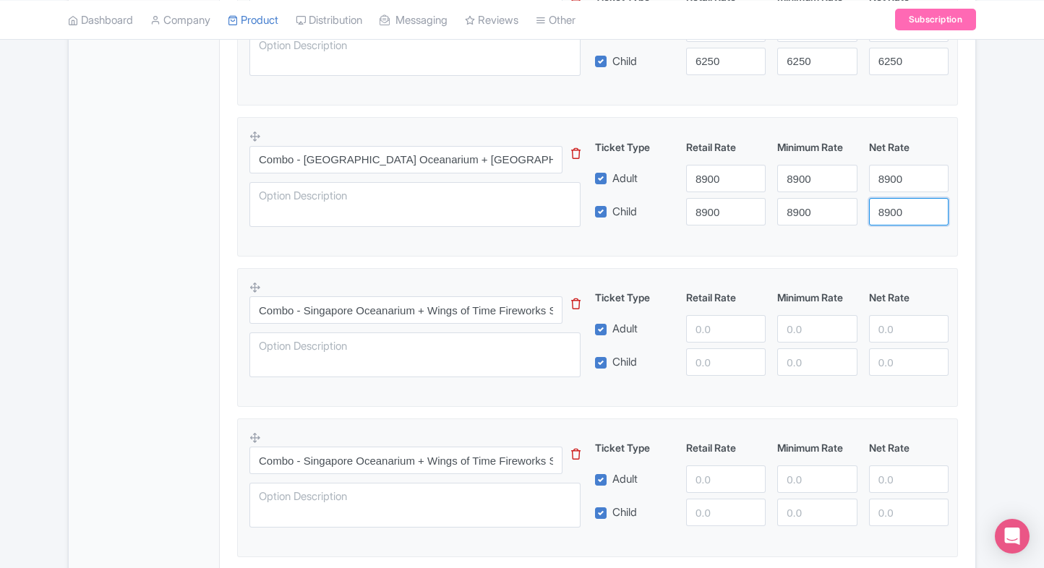
type input "8900"
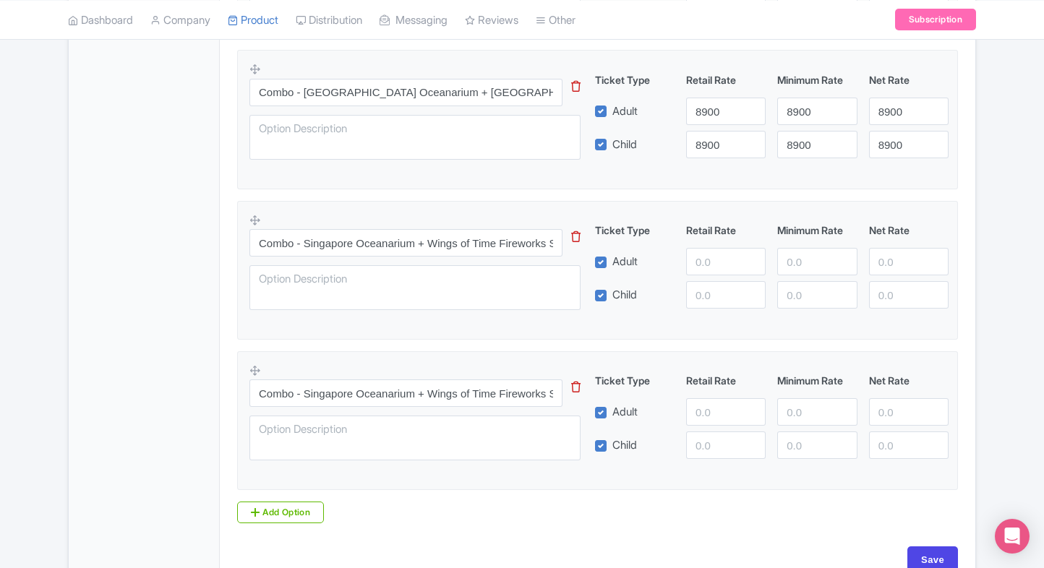
scroll to position [1699, 0]
click at [711, 251] on input "number" at bounding box center [726, 259] width 80 height 27
type input "6500"
drag, startPoint x: 711, startPoint y: 274, endPoint x: 711, endPoint y: 286, distance: 11.6
click at [711, 286] on div "Ticket Type Retail Rate Minimum Rate Net Rate Adult 6500 Child This tip has not…" at bounding box center [772, 264] width 348 height 86
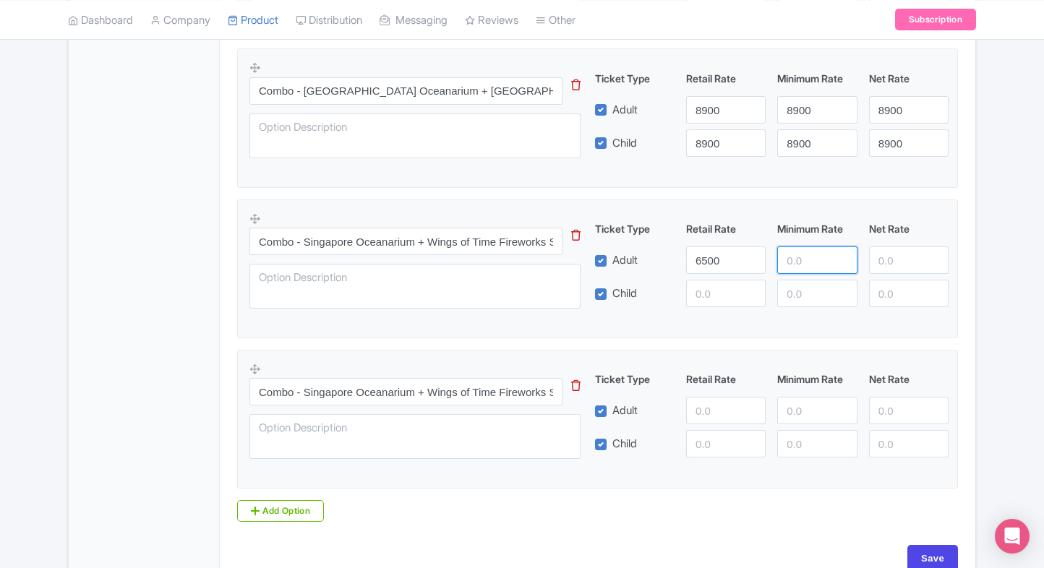
click at [803, 253] on input "number" at bounding box center [817, 259] width 80 height 27
paste input "6500"
type input "6500"
paste input "6500"
click at [699, 294] on input "6500" at bounding box center [726, 293] width 80 height 27
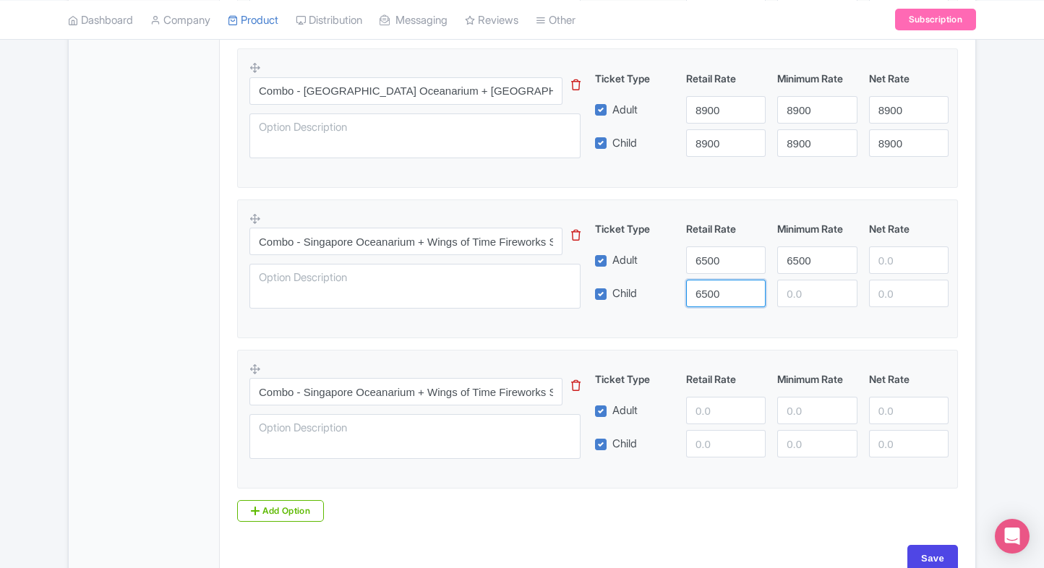
type input "6500"
paste input "6500"
click at [813, 288] on input "6500" at bounding box center [817, 293] width 80 height 27
type input "6500"
paste input "6500"
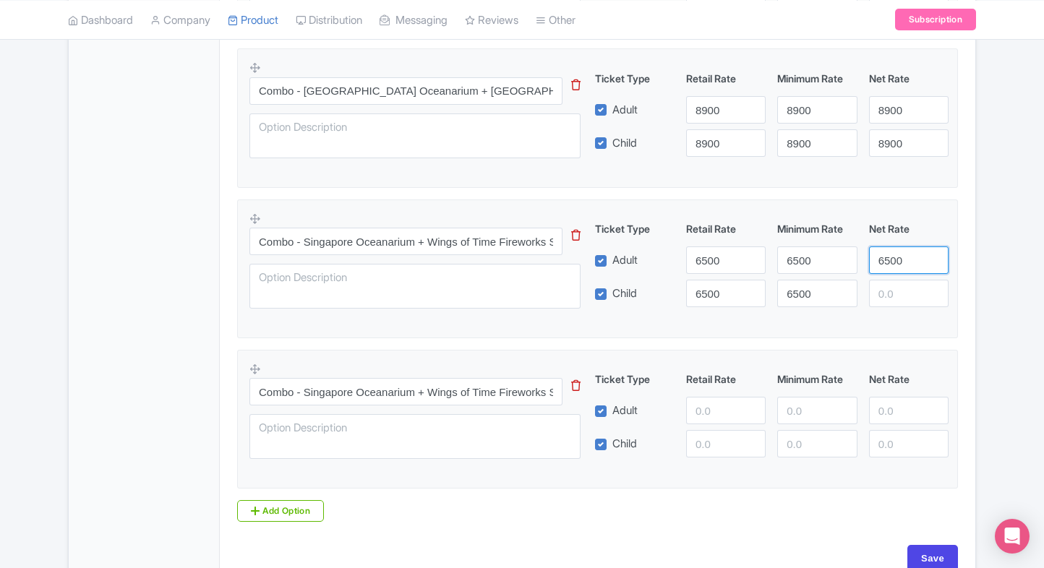
click at [916, 252] on input "6500" at bounding box center [909, 259] width 80 height 27
type input "6500"
paste input "6500"
click at [905, 280] on input "6500" at bounding box center [909, 293] width 80 height 27
type input "6500"
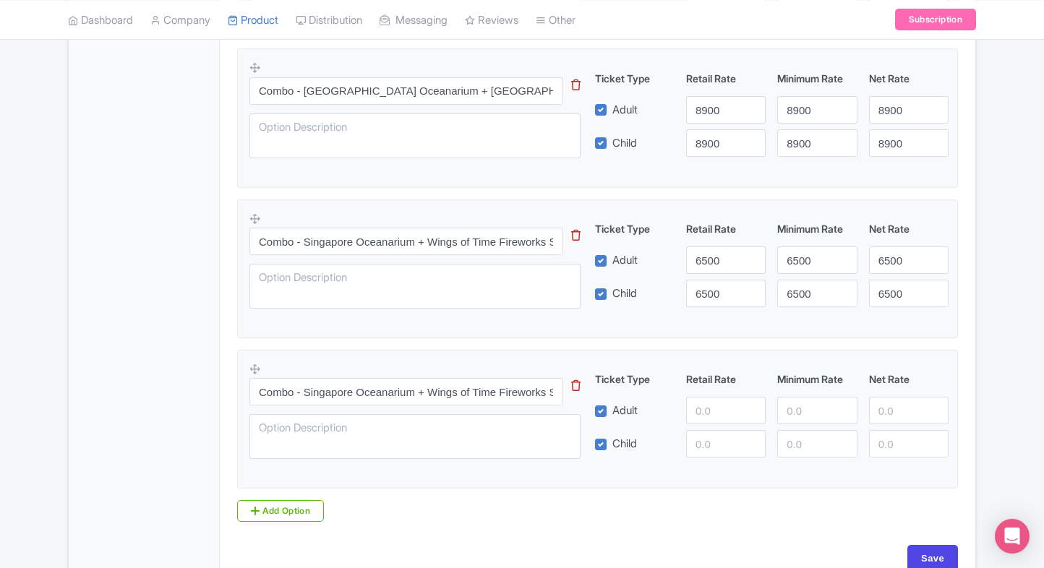
click at [860, 319] on fieldset "Combo - Singapore Oceanarium + Wings of Time Fireworks Symphony(Standard) This …" at bounding box center [597, 269] width 721 height 139
click at [700, 405] on input "number" at bounding box center [726, 410] width 80 height 27
type input "6800"
paste input "6800"
click at [693, 442] on input "6800" at bounding box center [726, 443] width 80 height 27
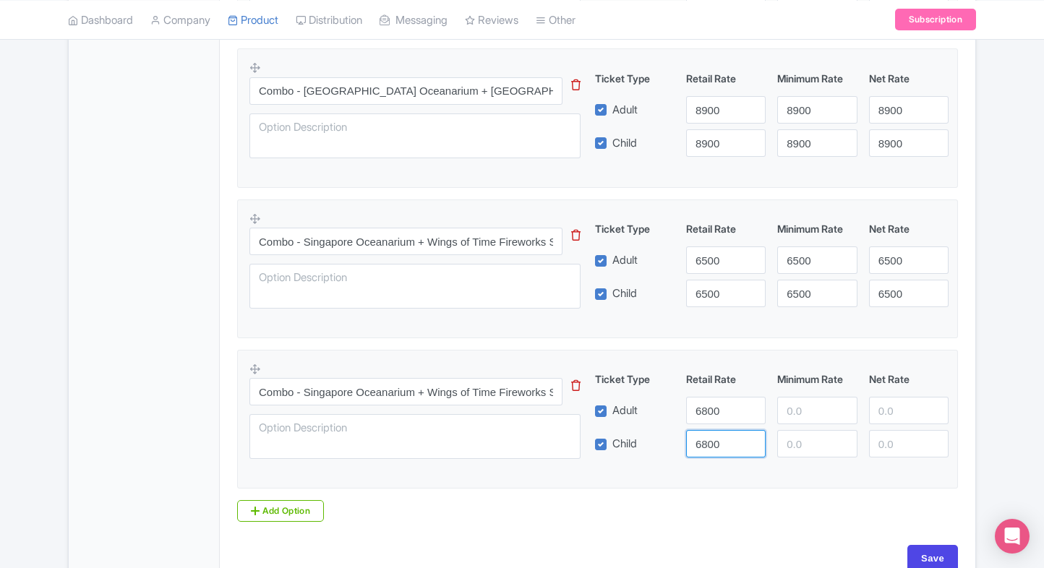
type input "6800"
paste input "6800"
click at [805, 397] on input "6800" at bounding box center [817, 410] width 80 height 27
type input "6800"
paste input "6800"
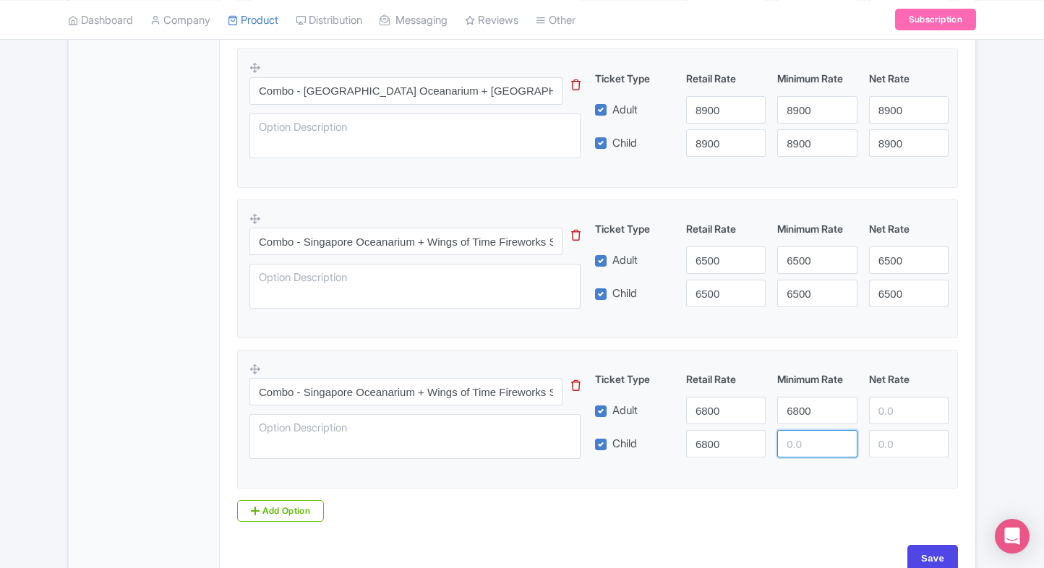
click at [806, 430] on input "number" at bounding box center [817, 443] width 80 height 27
type input "6800"
click at [905, 407] on input "number" at bounding box center [909, 410] width 80 height 27
paste
type input "6800"
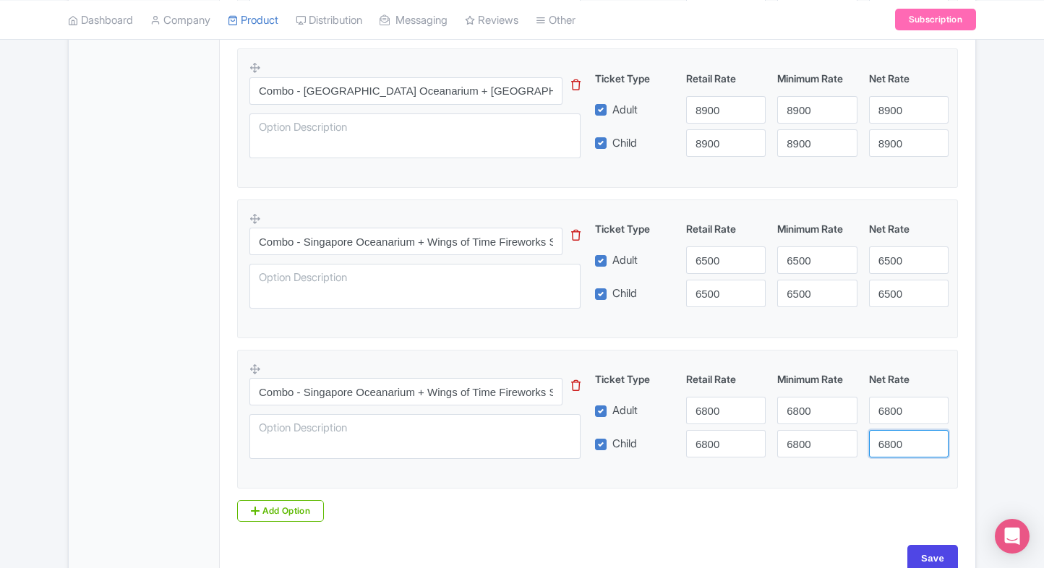
click at [899, 442] on input "6800" at bounding box center [909, 443] width 80 height 27
type input "6800"
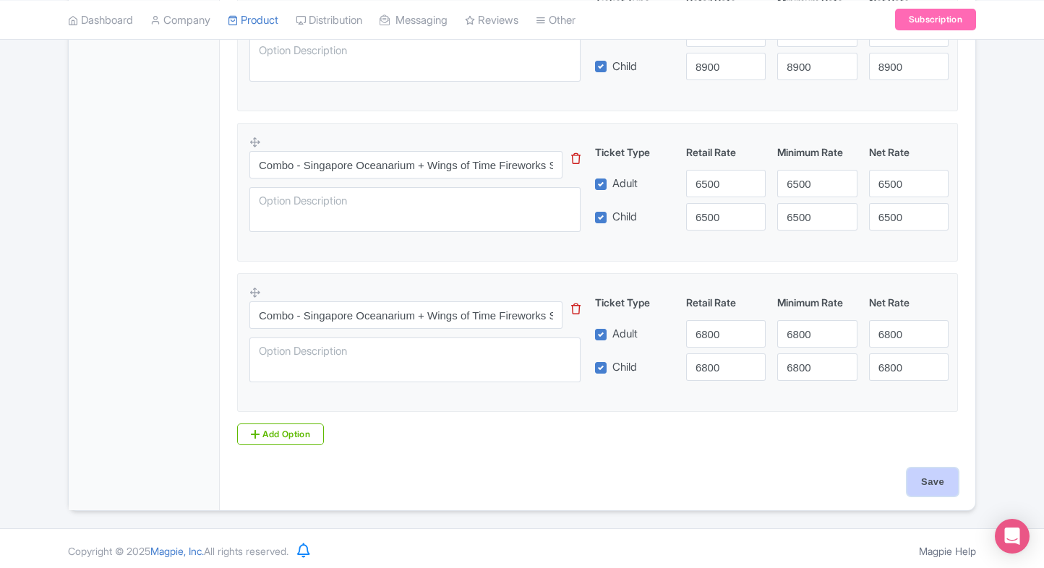
click at [946, 481] on input "Save" at bounding box center [932, 481] width 51 height 27
type input "Saving..."
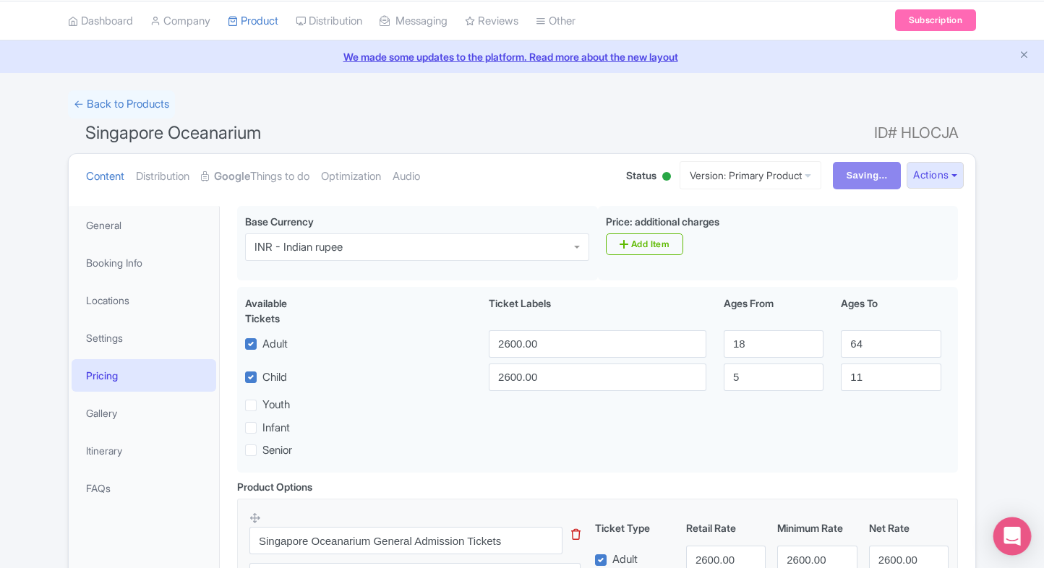
scroll to position [0, 0]
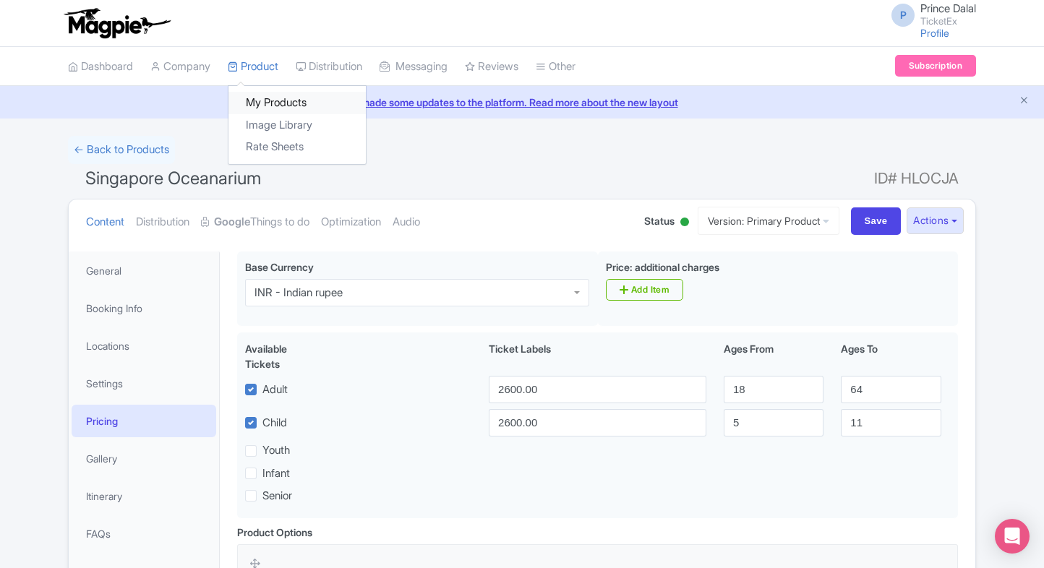
click at [280, 97] on link "My Products" at bounding box center [296, 103] width 137 height 22
